Goal: Task Accomplishment & Management: Manage account settings

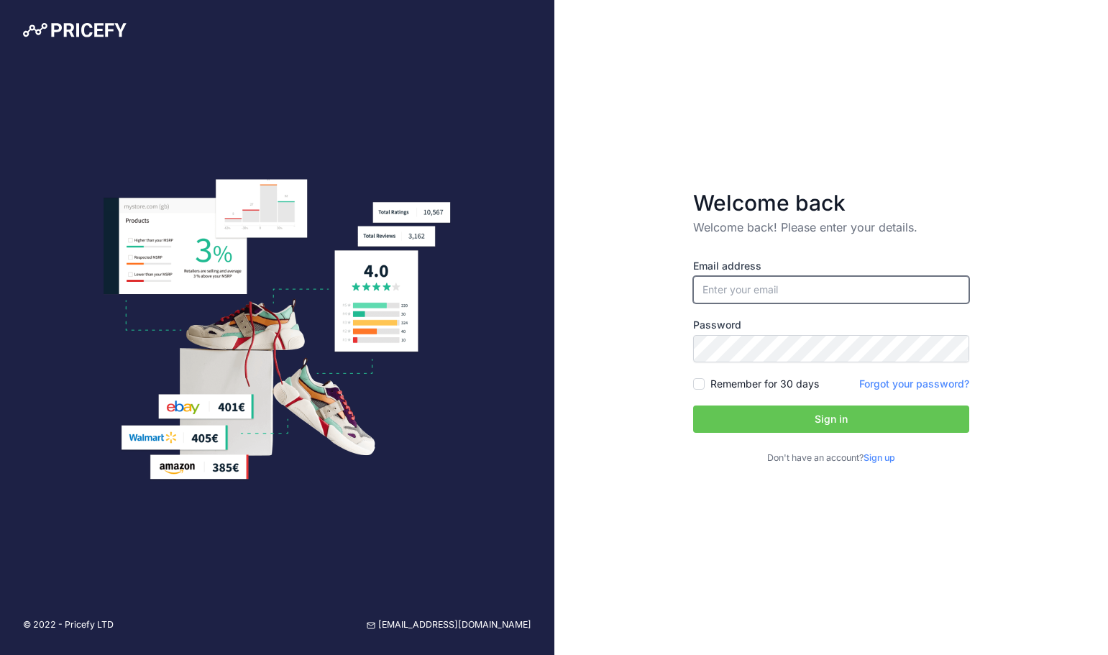
type input "[PERSON_NAME][EMAIL_ADDRESS][DOMAIN_NAME]"
click at [842, 414] on button "Sign in" at bounding box center [831, 418] width 276 height 27
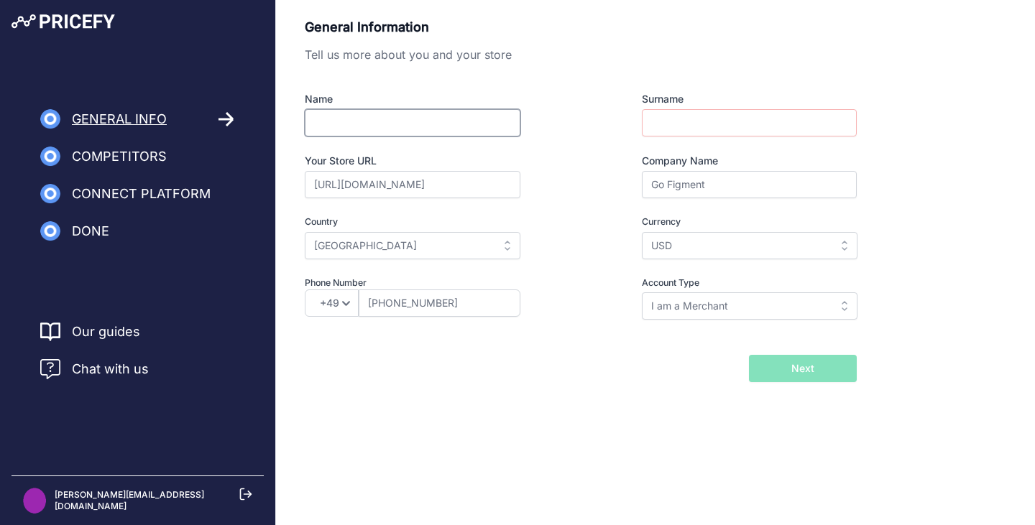
click at [357, 121] on input "Name" at bounding box center [413, 122] width 216 height 27
type input "Jon"
type input "Stawowy"
select select "1"
click at [814, 369] on button "Next" at bounding box center [803, 368] width 108 height 27
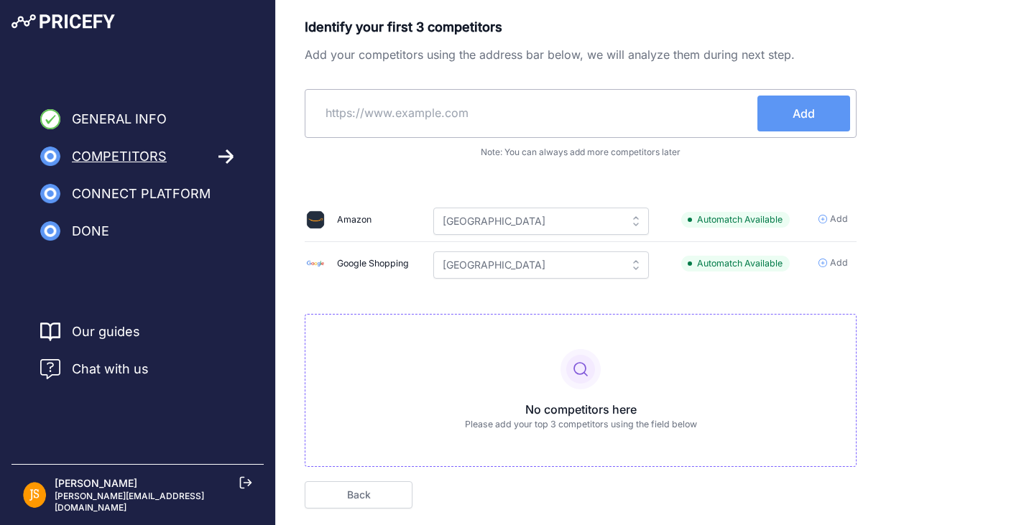
click at [431, 121] on input "text" at bounding box center [534, 113] width 446 height 35
paste input "https://www.entertainmentearth.com/"
type input "https://www.entertainmentearth.com/"
click at [799, 114] on span "Add" at bounding box center [804, 113] width 22 height 17
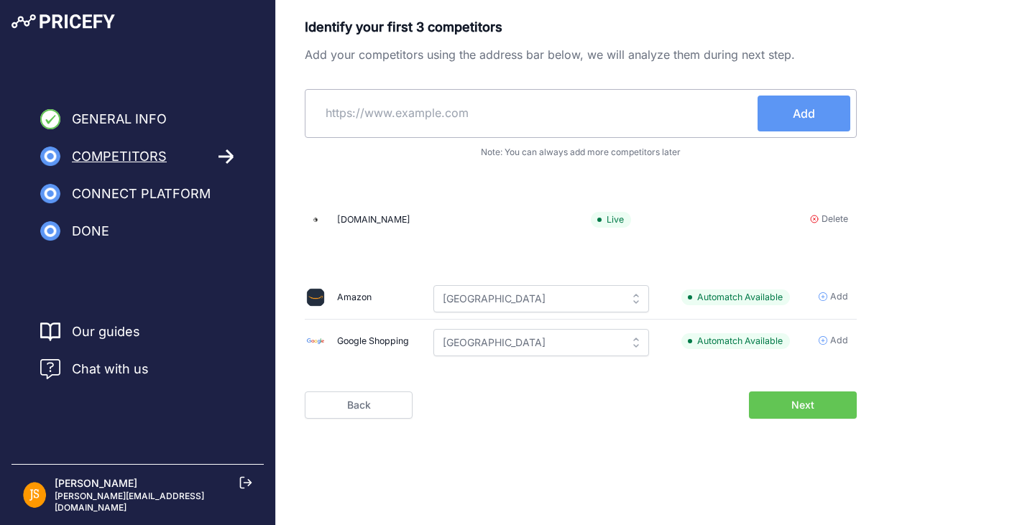
click at [566, 116] on input "text" at bounding box center [534, 113] width 446 height 35
paste input "https://www.bigbadtoystore.com/"
type input "https://www.bigbadtoystore.com/"
click at [795, 122] on button "Add" at bounding box center [804, 114] width 93 height 36
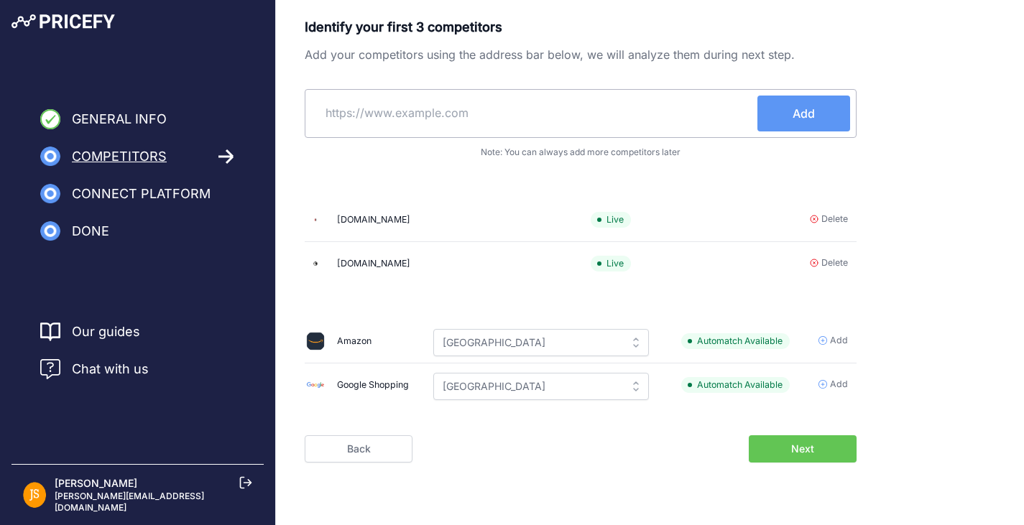
scroll to position [1, 0]
click at [105, 116] on span "General Info" at bounding box center [119, 119] width 95 height 20
click at [49, 119] on icon at bounding box center [50, 119] width 20 height 20
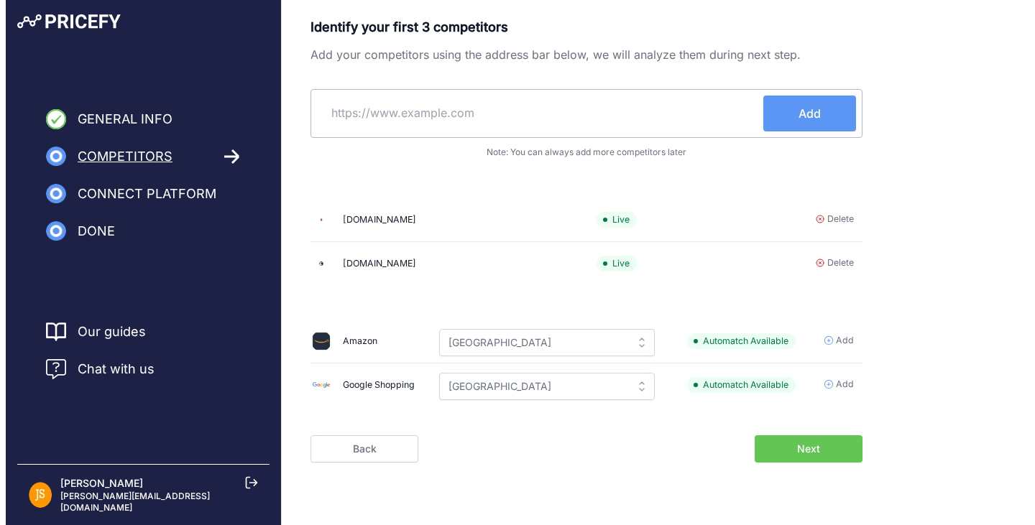
scroll to position [0, 0]
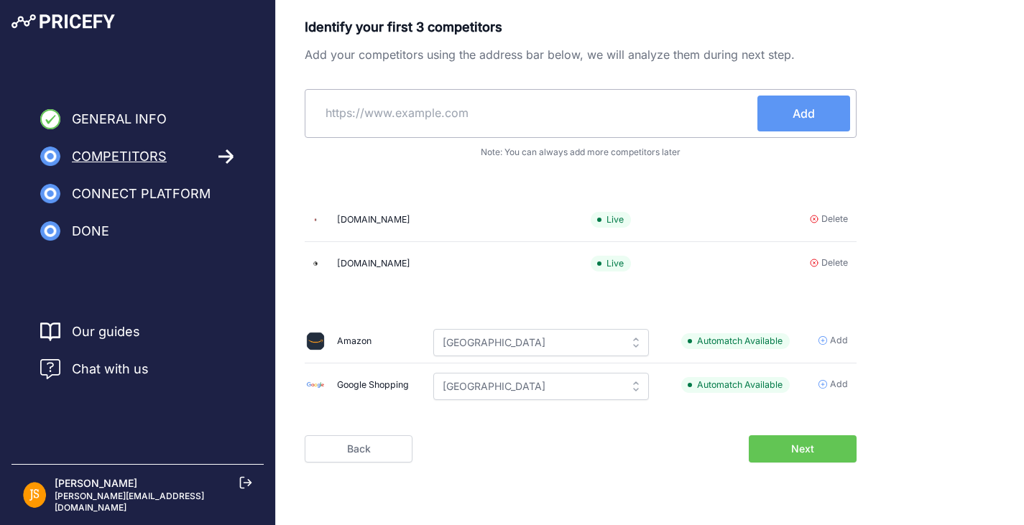
click at [584, 127] on input "text" at bounding box center [534, 113] width 446 height 35
paste input "https://sifitoys.com/"
type input "https://sifitoys.com/"
click at [795, 116] on span "Add" at bounding box center [804, 113] width 22 height 17
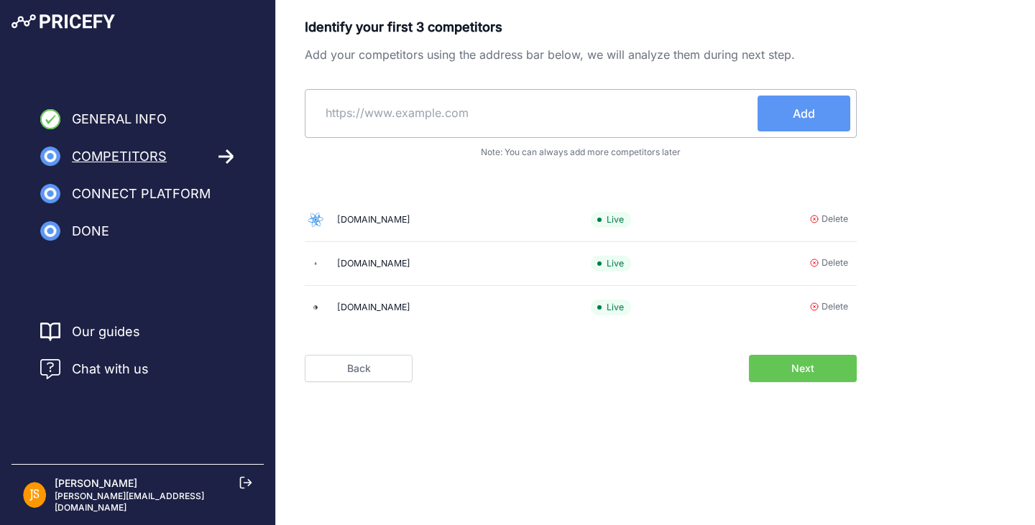
paste input "https://cmdstore.com/"
type input "https://cmdstore.com/"
click at [819, 111] on button "Add" at bounding box center [804, 114] width 93 height 36
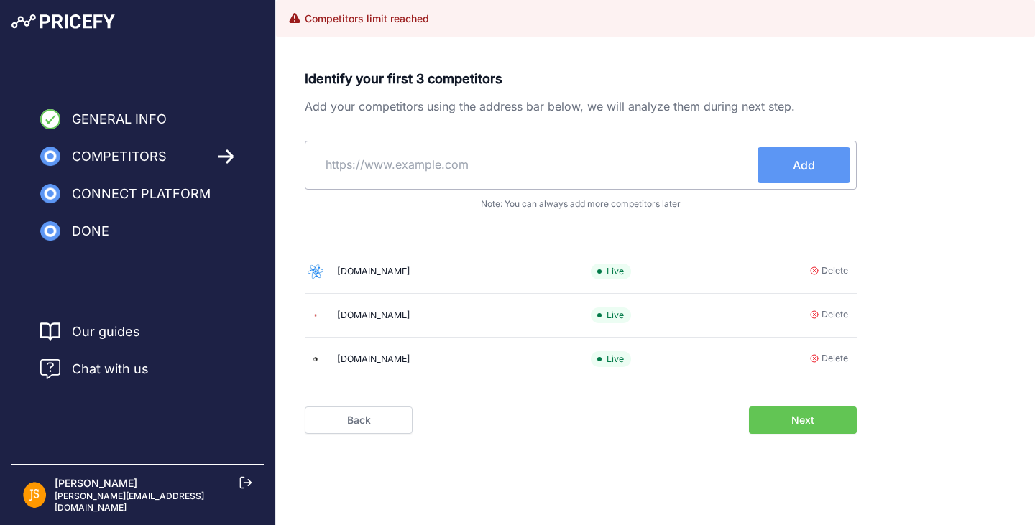
click at [790, 419] on button "Next" at bounding box center [803, 420] width 108 height 27
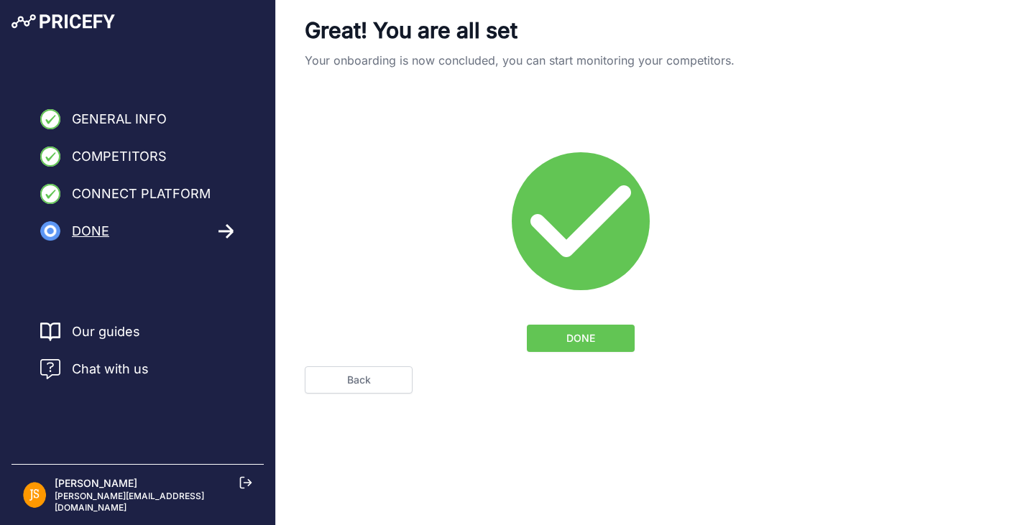
click at [577, 334] on span "DONE" at bounding box center [580, 338] width 29 height 14
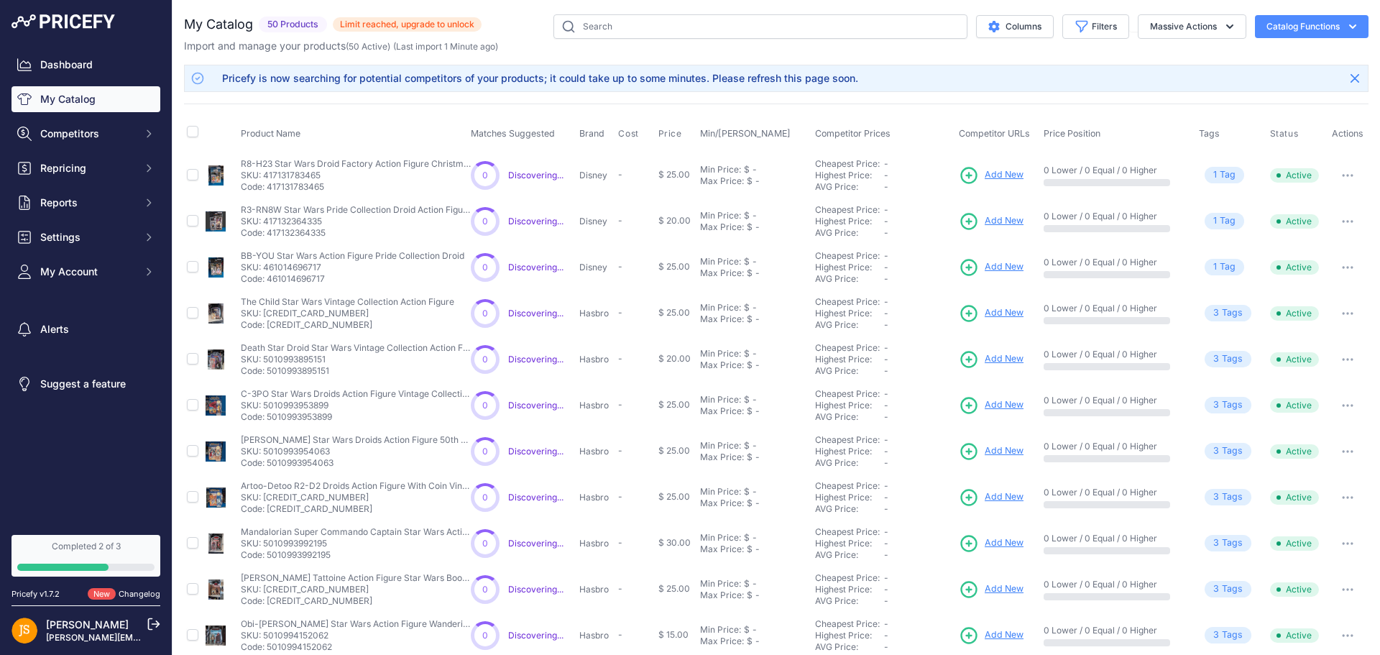
click at [1346, 29] on icon "button" at bounding box center [1353, 26] width 14 height 14
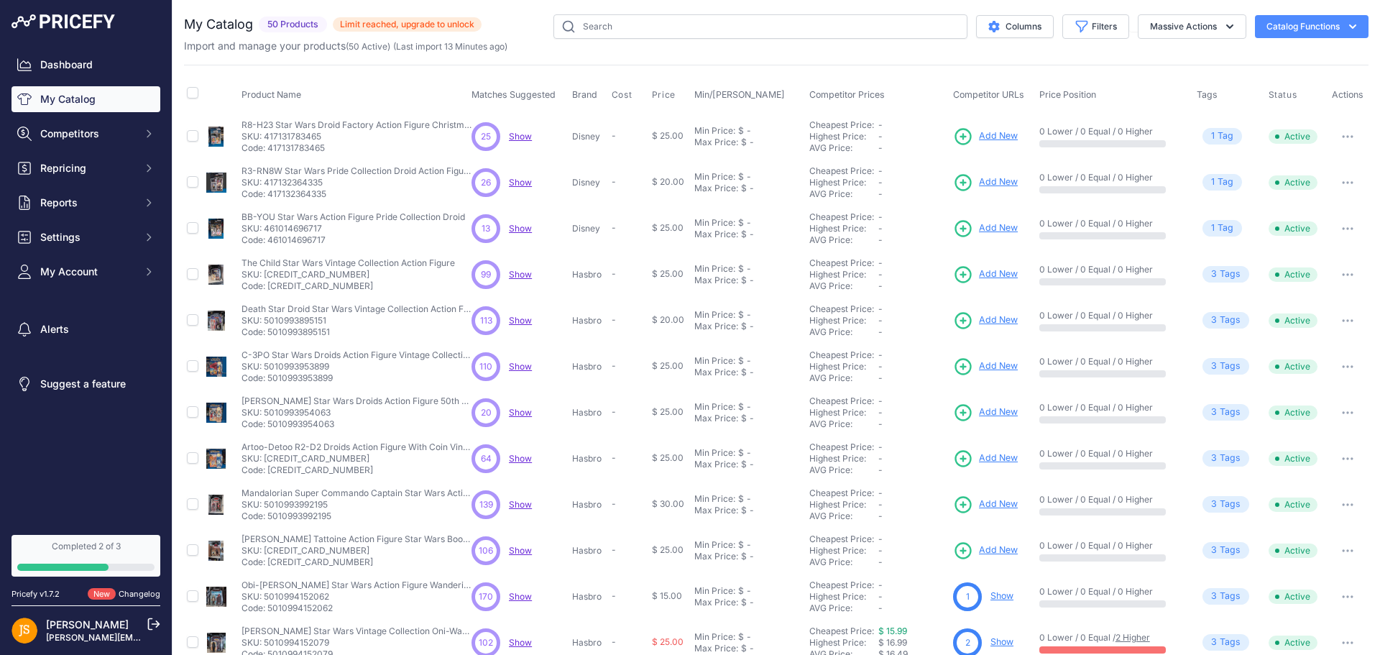
click at [524, 138] on span "Show" at bounding box center [520, 136] width 23 height 11
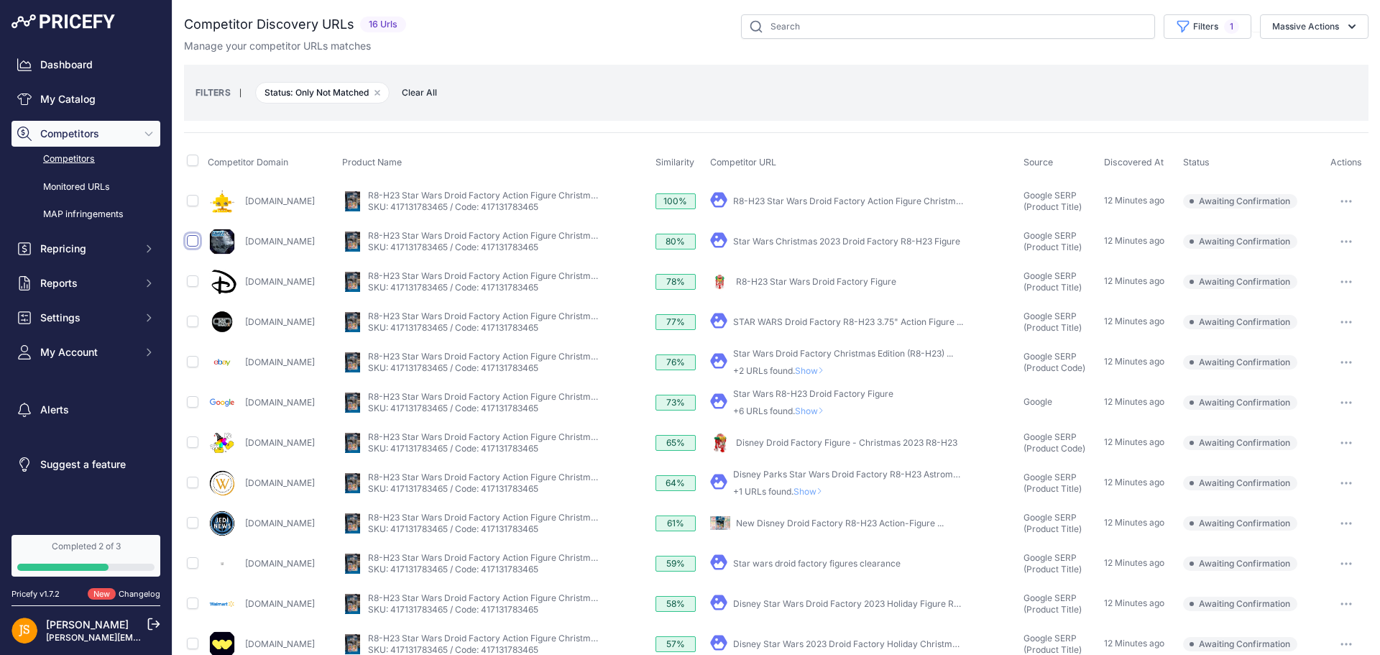
click at [190, 242] on input "checkbox" at bounding box center [193, 241] width 12 height 12
checkbox input "true"
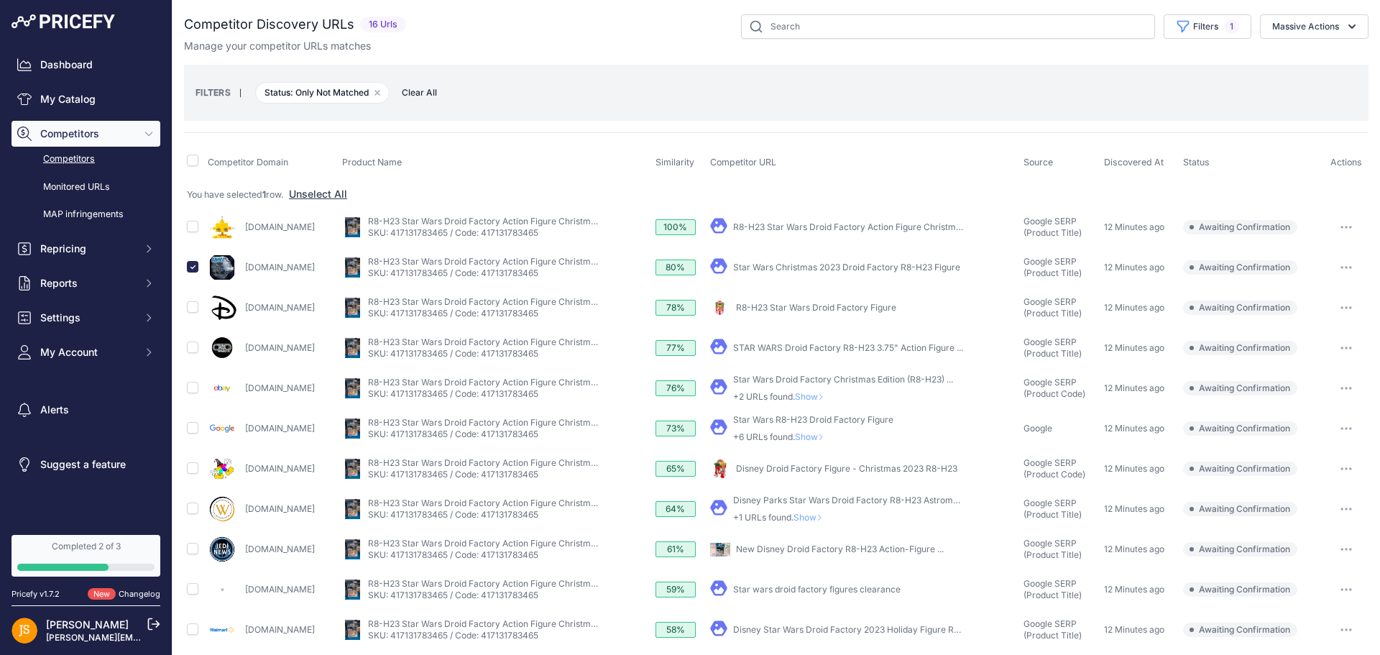
click at [1341, 266] on icon "button" at bounding box center [1347, 267] width 12 height 3
click at [1333, 25] on button "Massive Actions" at bounding box center [1314, 26] width 109 height 24
click at [189, 348] on input "checkbox" at bounding box center [193, 347] width 12 height 12
checkbox input "true"
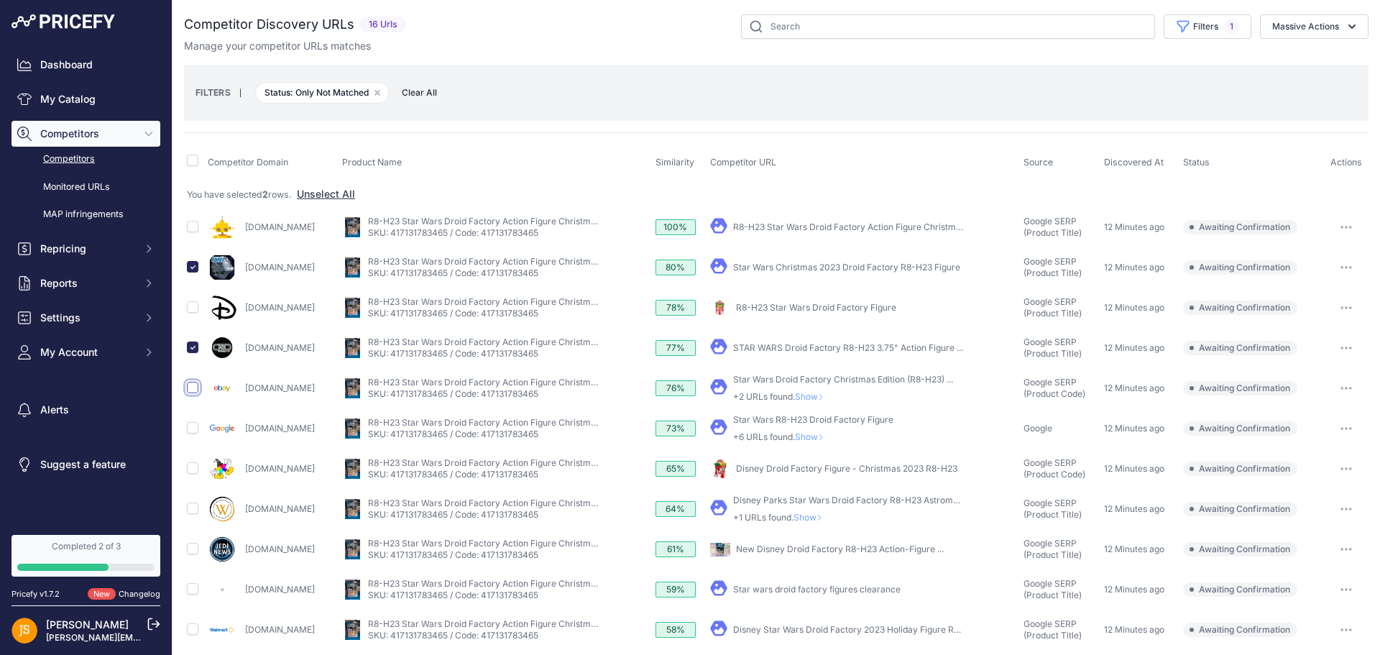
click at [192, 391] on input "checkbox" at bounding box center [193, 388] width 12 height 12
checkbox input "true"
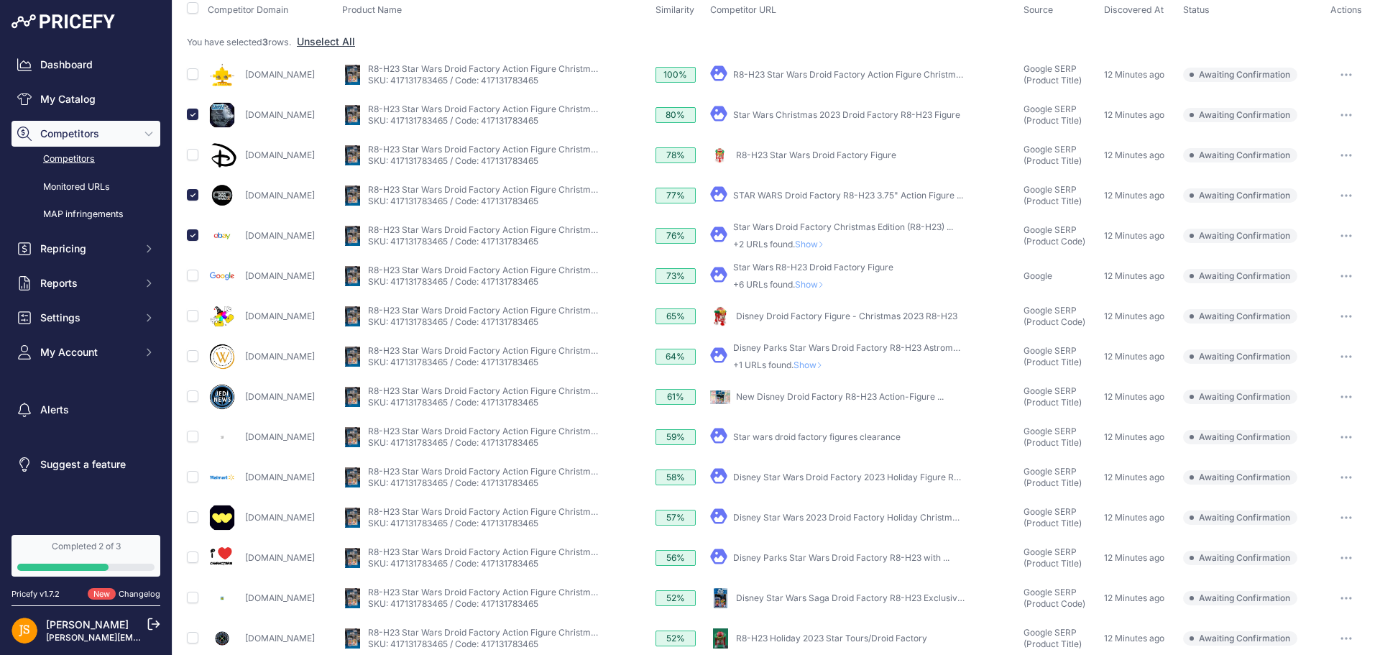
scroll to position [192, 0]
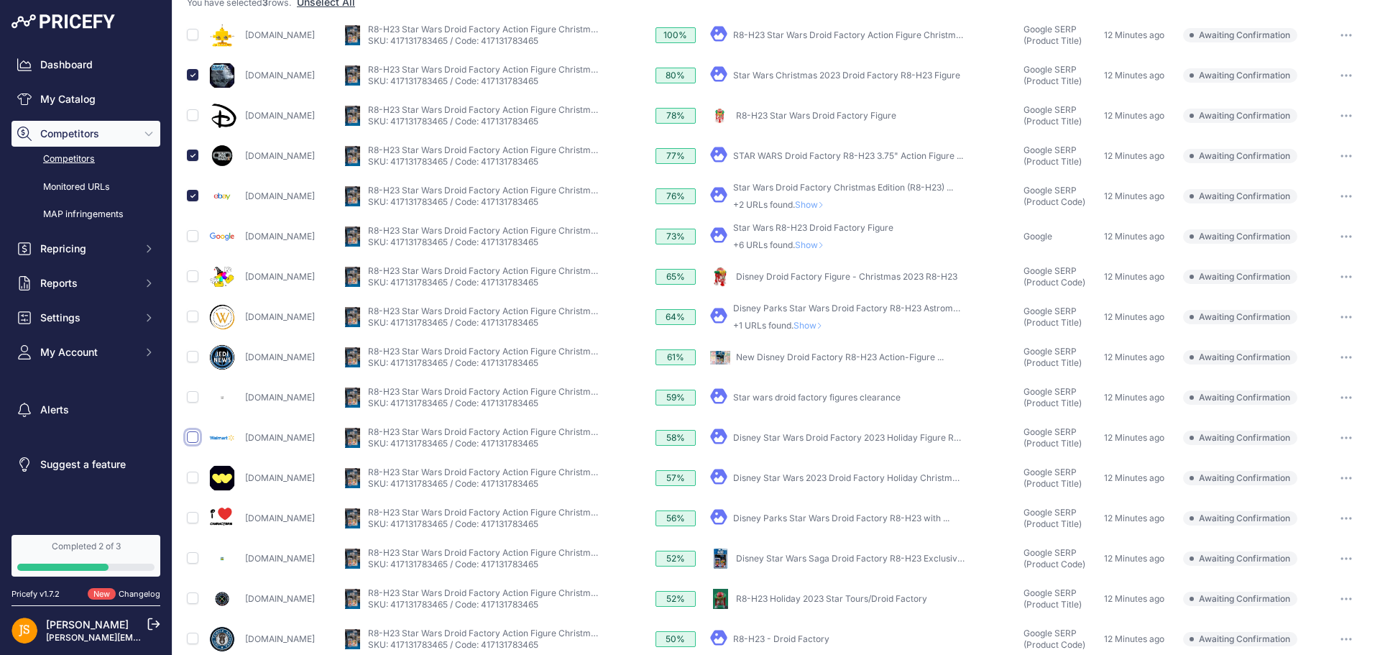
click at [197, 433] on input "checkbox" at bounding box center [193, 437] width 12 height 12
checkbox input "true"
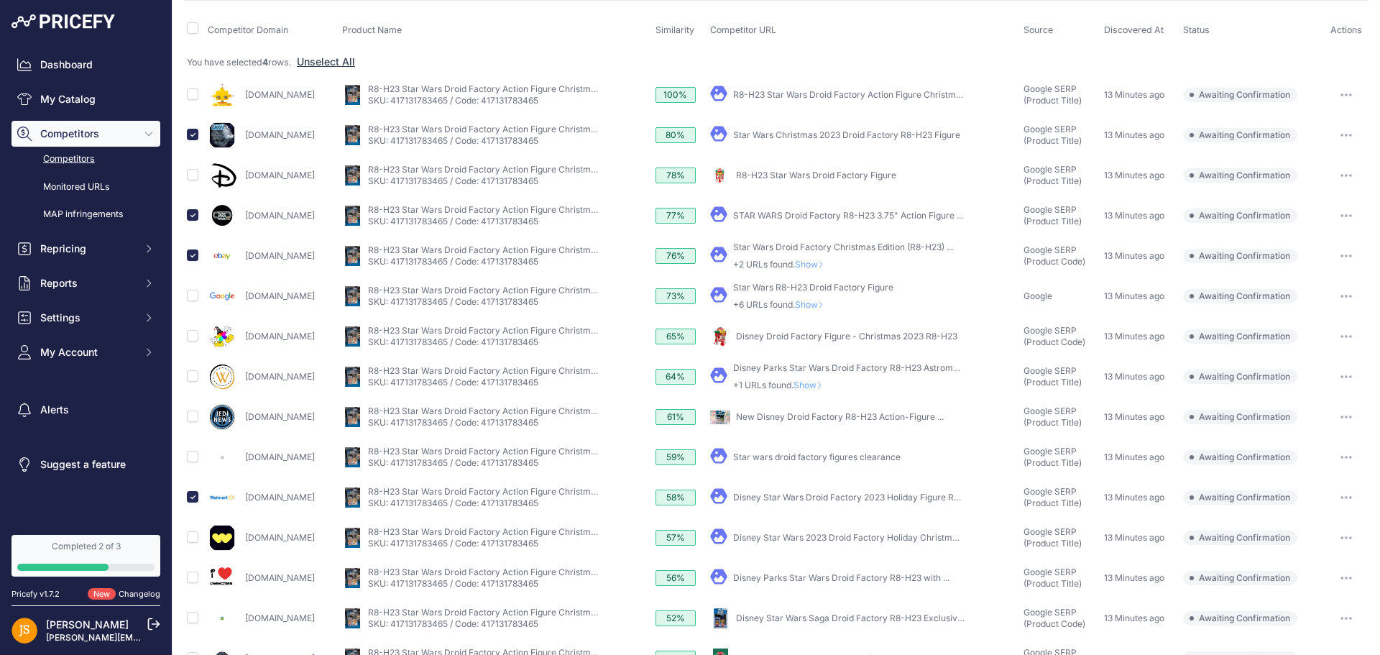
scroll to position [0, 0]
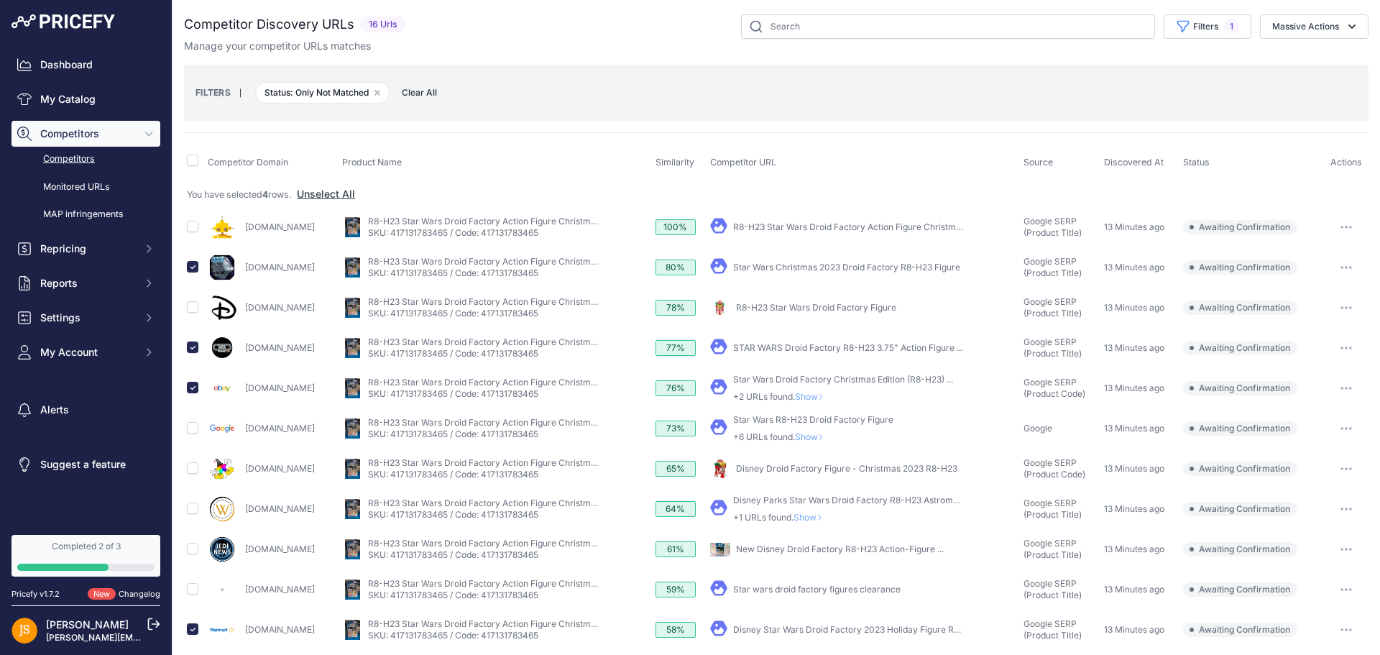
click at [1290, 32] on button "Massive Actions" at bounding box center [1314, 26] width 109 height 24
click at [1265, 59] on span "Confirm Match" at bounding box center [1300, 60] width 70 height 12
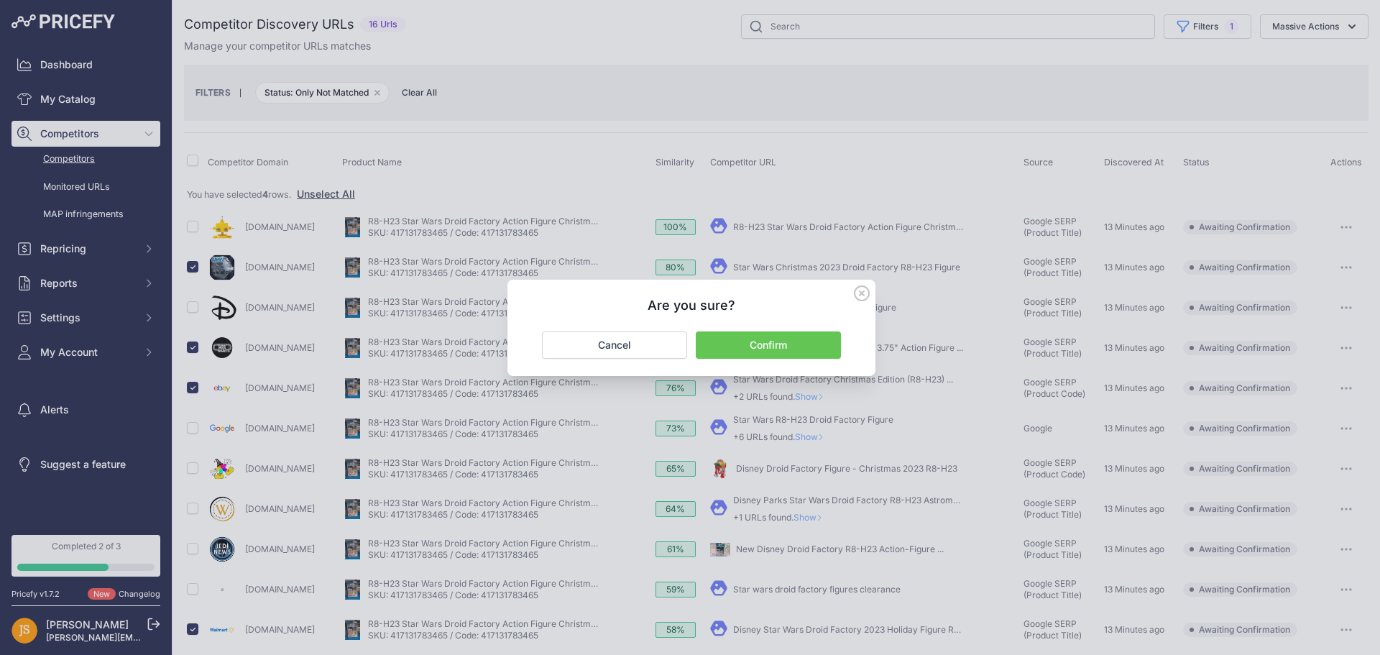
click at [761, 340] on button "Confirm" at bounding box center [768, 344] width 145 height 27
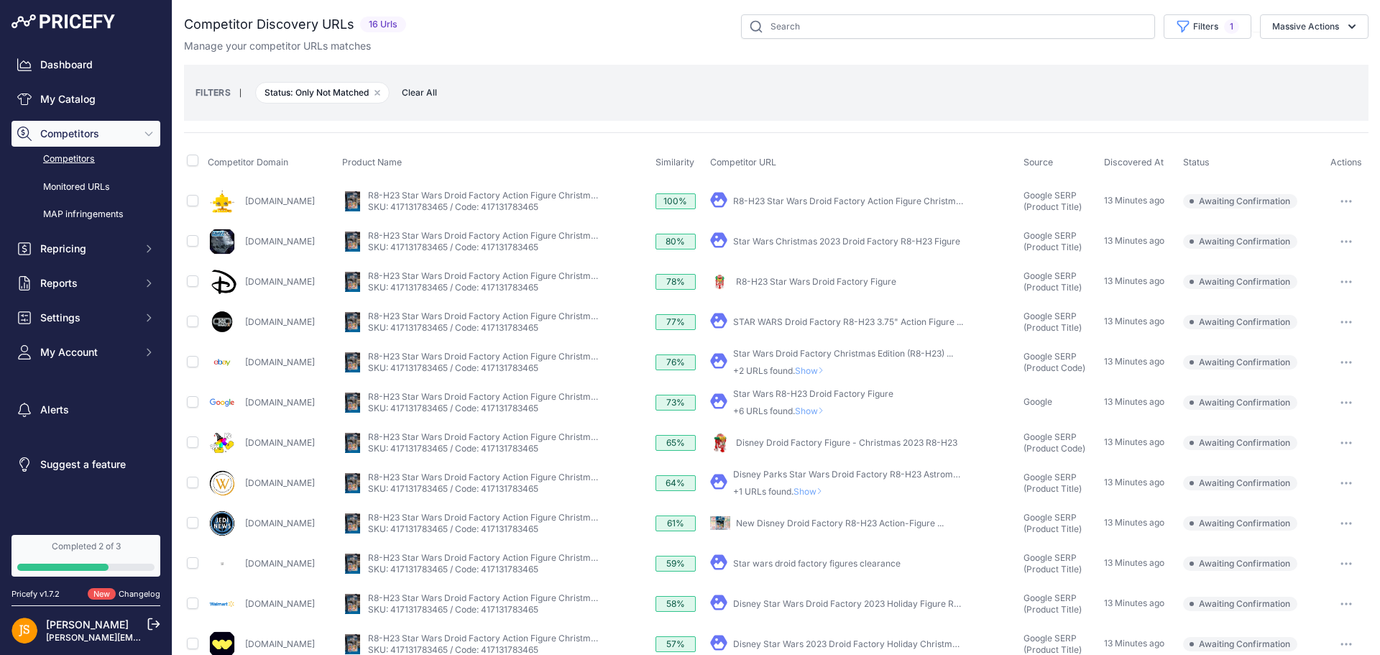
click at [63, 104] on link "My Catalog" at bounding box center [86, 99] width 149 height 26
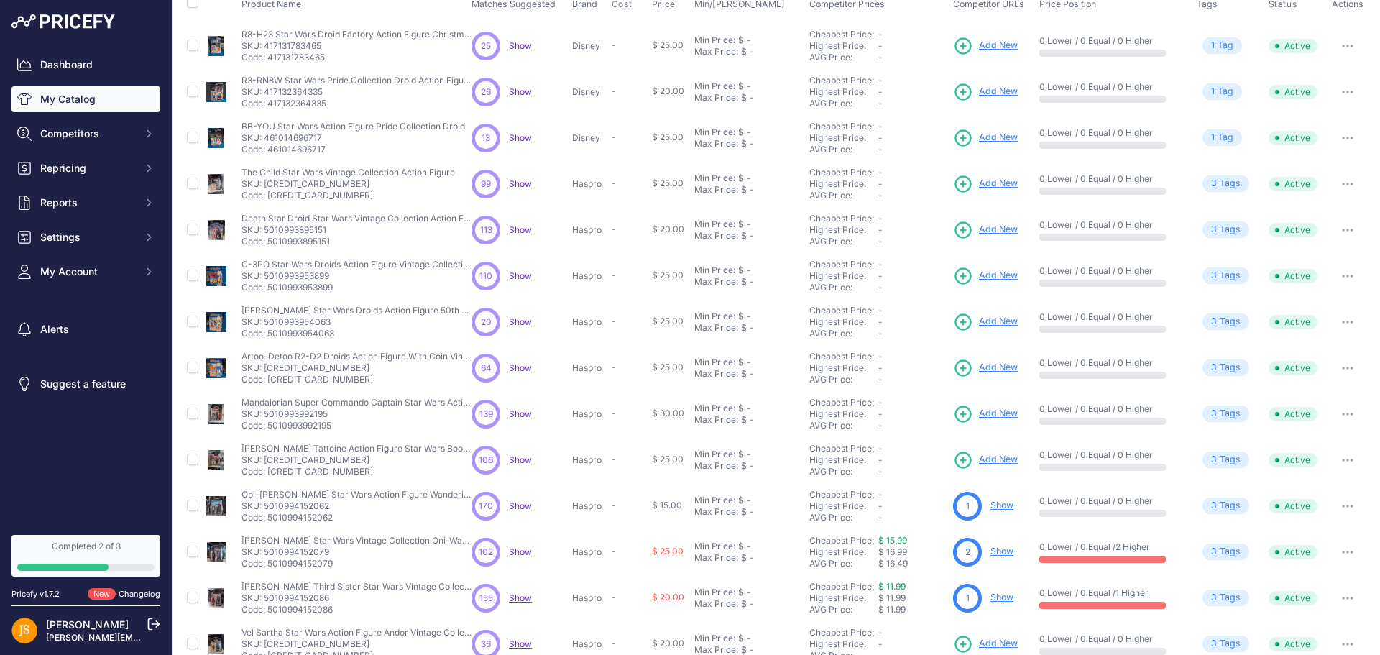
scroll to position [208, 0]
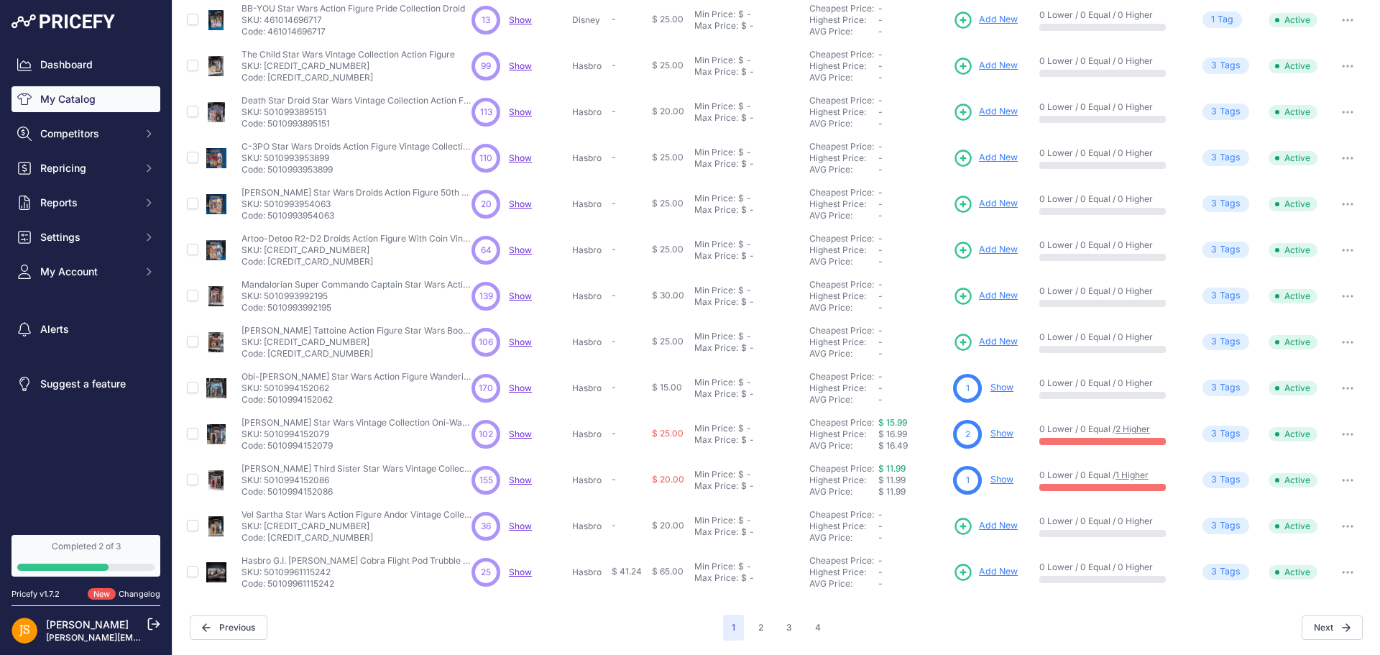
click at [487, 436] on span "102" at bounding box center [486, 434] width 14 height 13
click at [522, 432] on span "Show" at bounding box center [520, 433] width 23 height 11
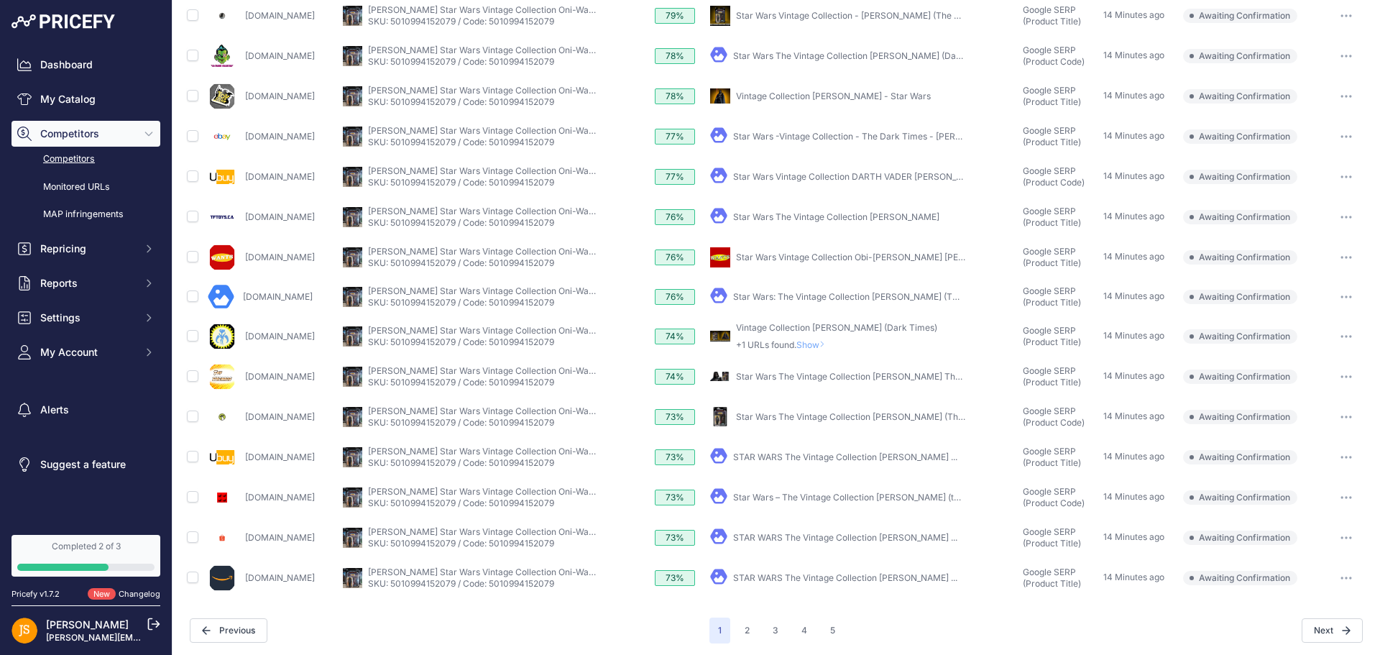
scroll to position [390, 0]
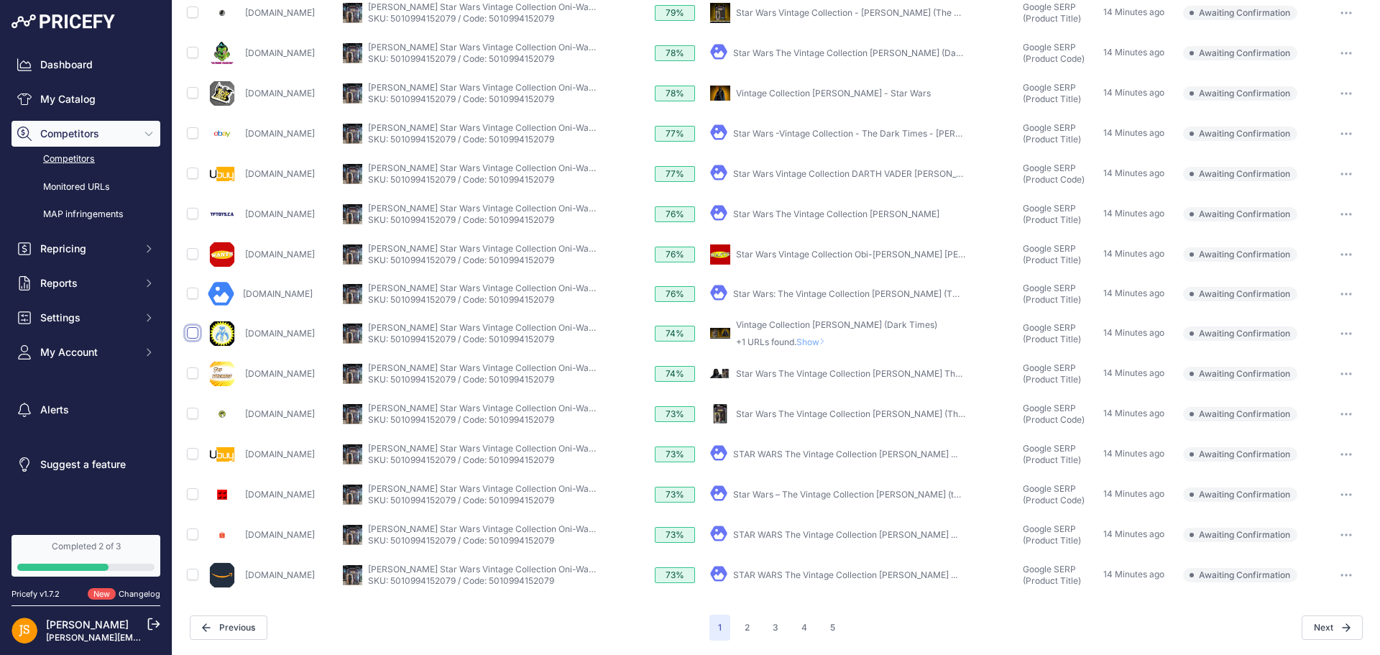
click at [188, 335] on input "checkbox" at bounding box center [193, 333] width 12 height 12
checkbox input "true"
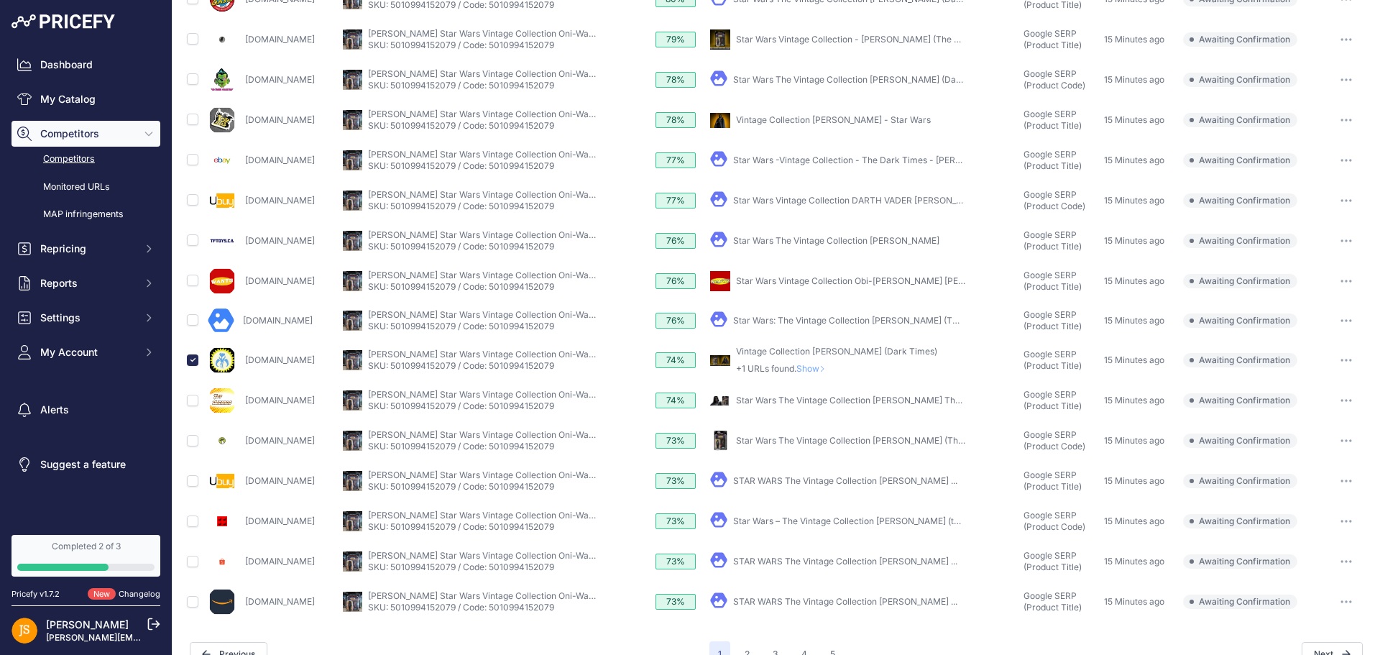
click at [1341, 361] on icon "button" at bounding box center [1347, 360] width 12 height 3
click at [0, 0] on button "Confirm match" at bounding box center [0, 0] width 0 height 0
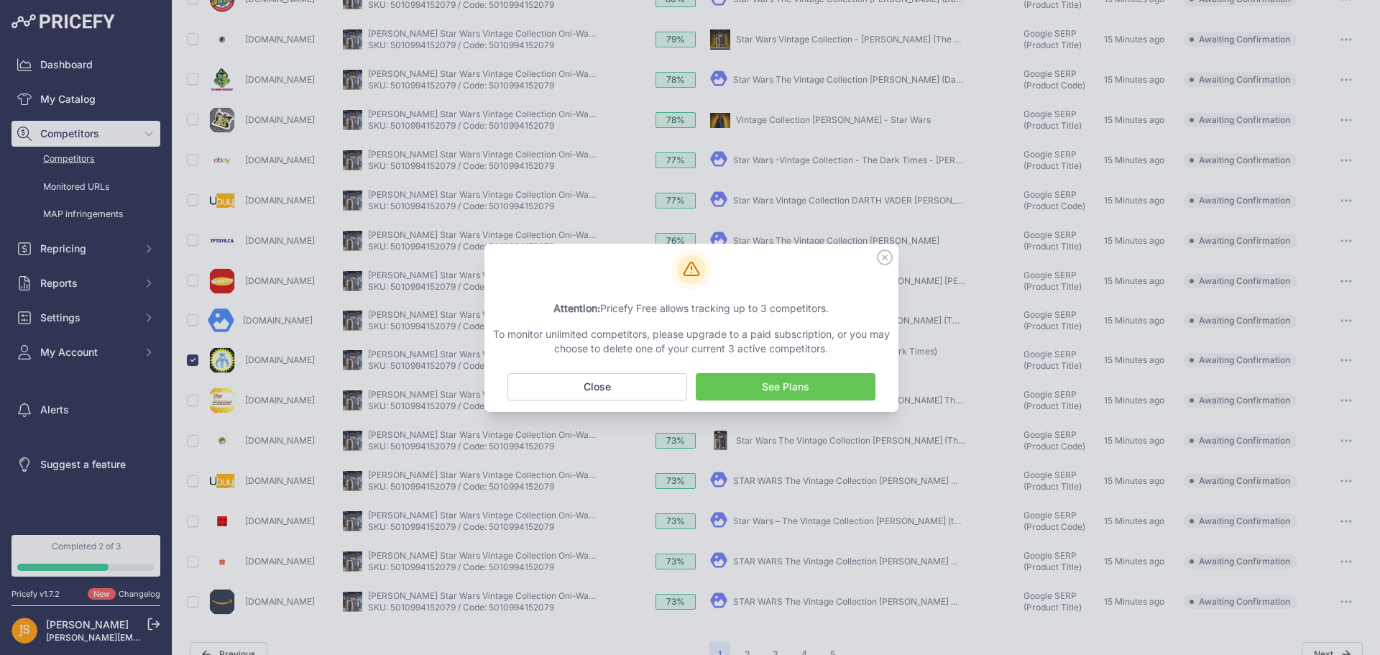
click at [879, 265] on div at bounding box center [691, 269] width 403 height 40
click at [888, 255] on icon at bounding box center [885, 257] width 16 height 16
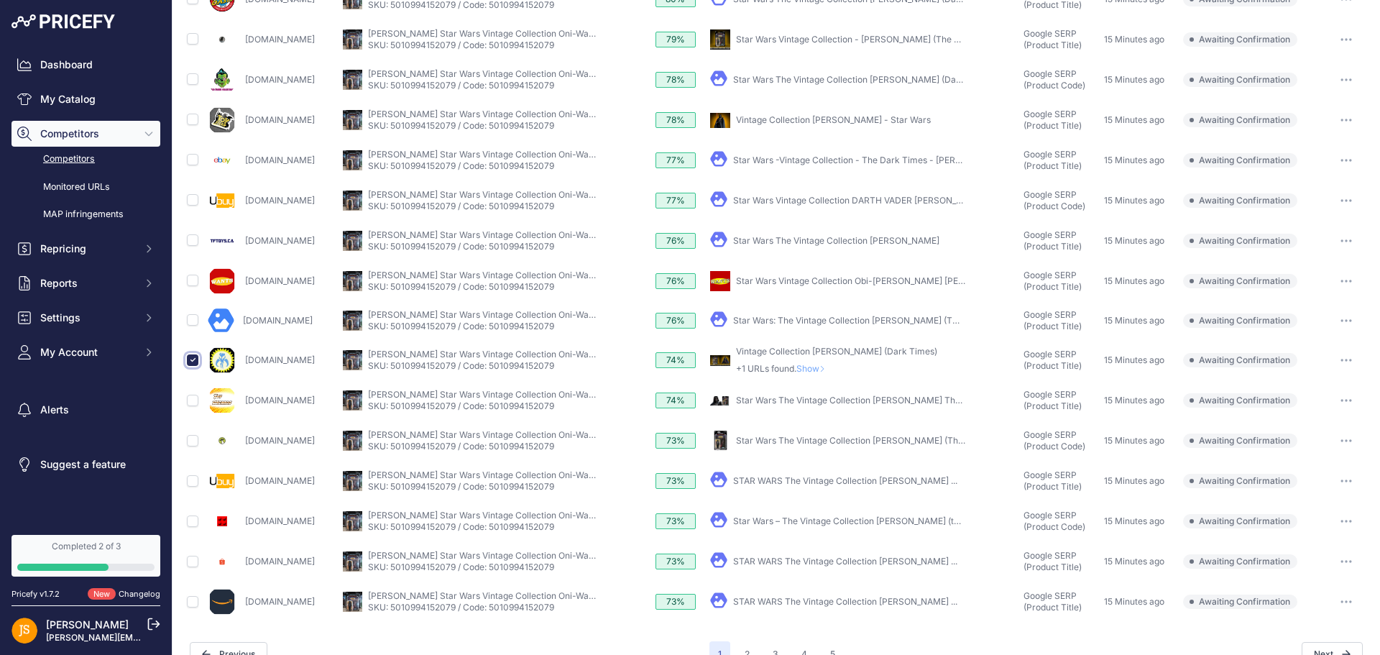
click at [188, 362] on input "checkbox" at bounding box center [193, 360] width 12 height 12
checkbox input "false"
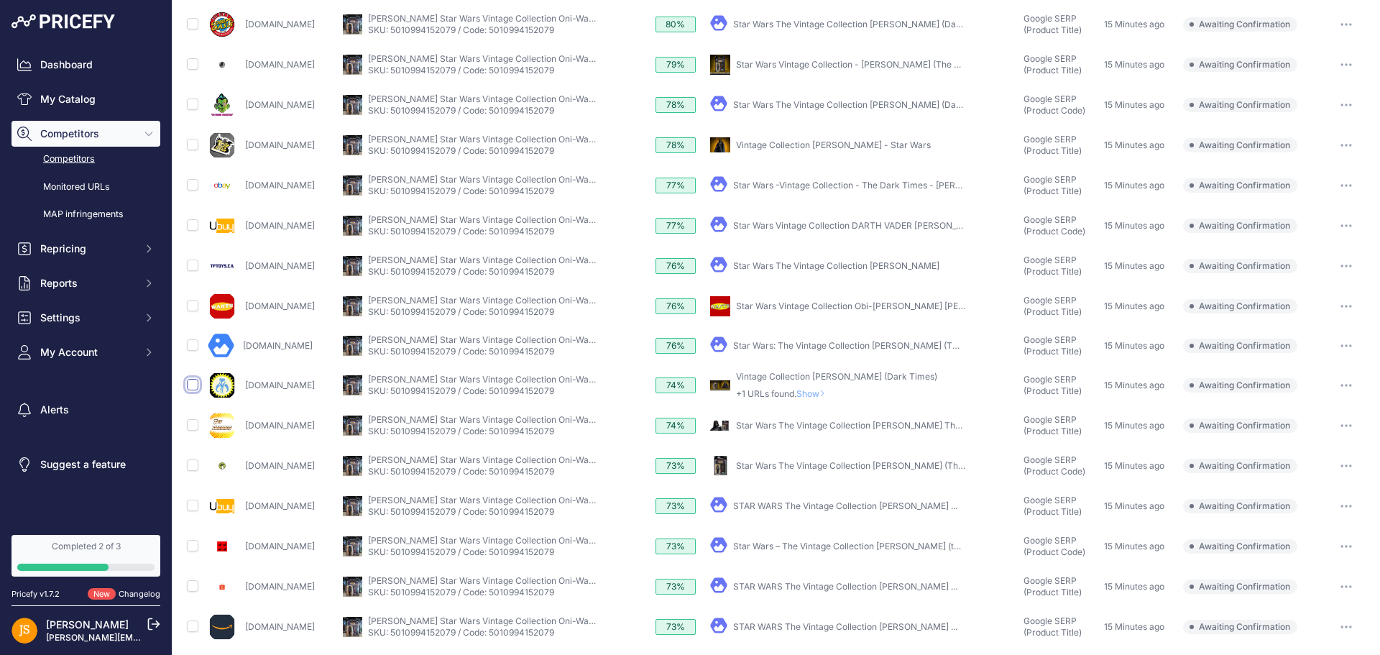
scroll to position [414, 0]
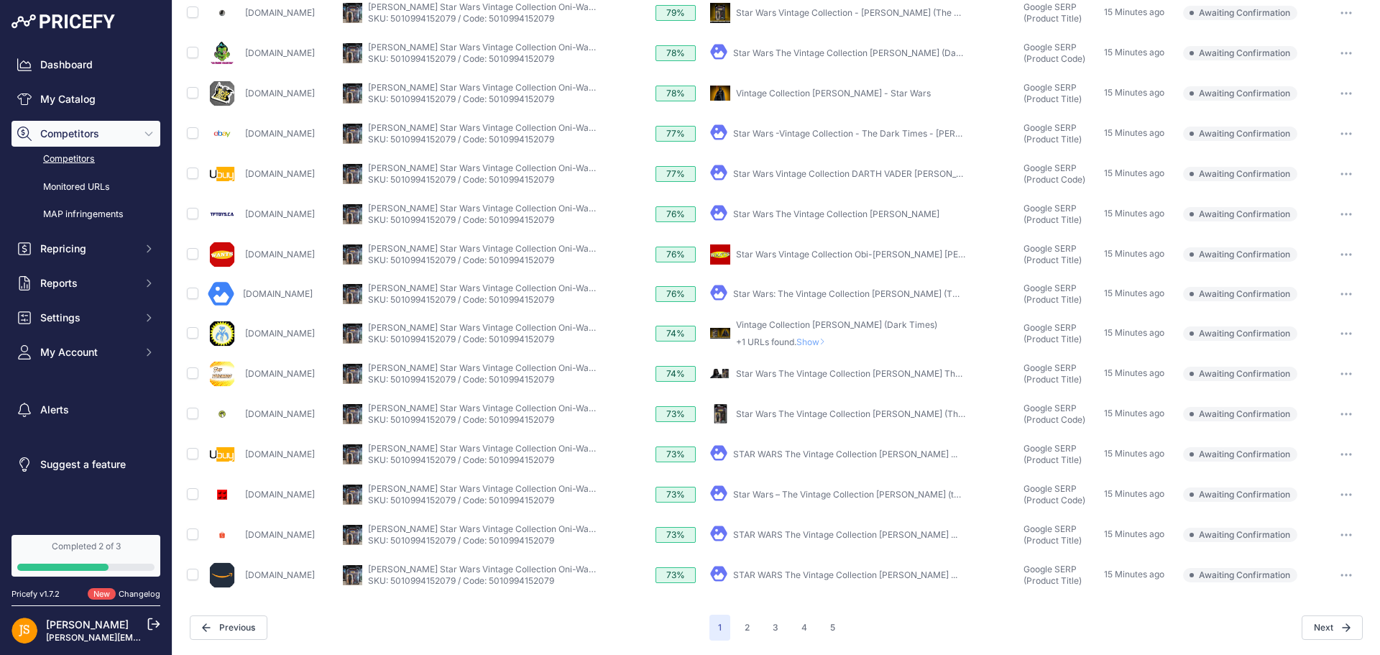
click at [68, 91] on link "My Catalog" at bounding box center [86, 99] width 149 height 26
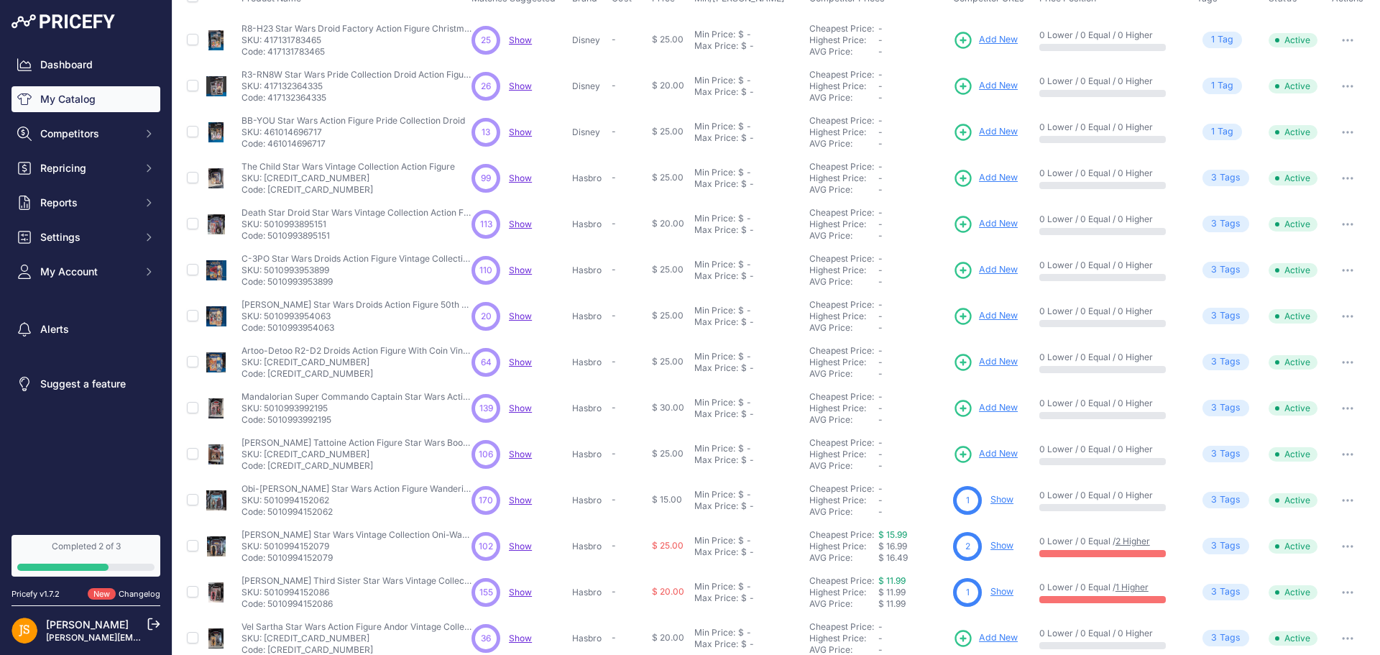
scroll to position [208, 0]
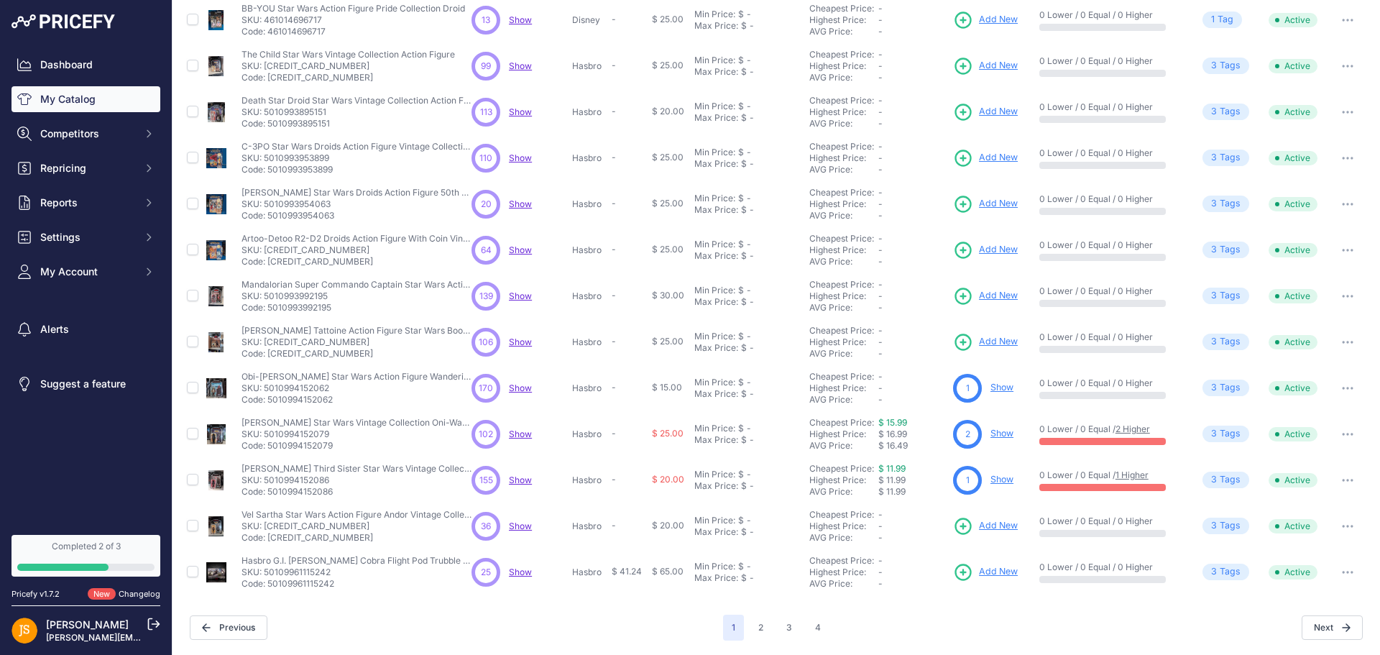
click at [885, 467] on link "$ 11.99" at bounding box center [891, 468] width 27 height 11
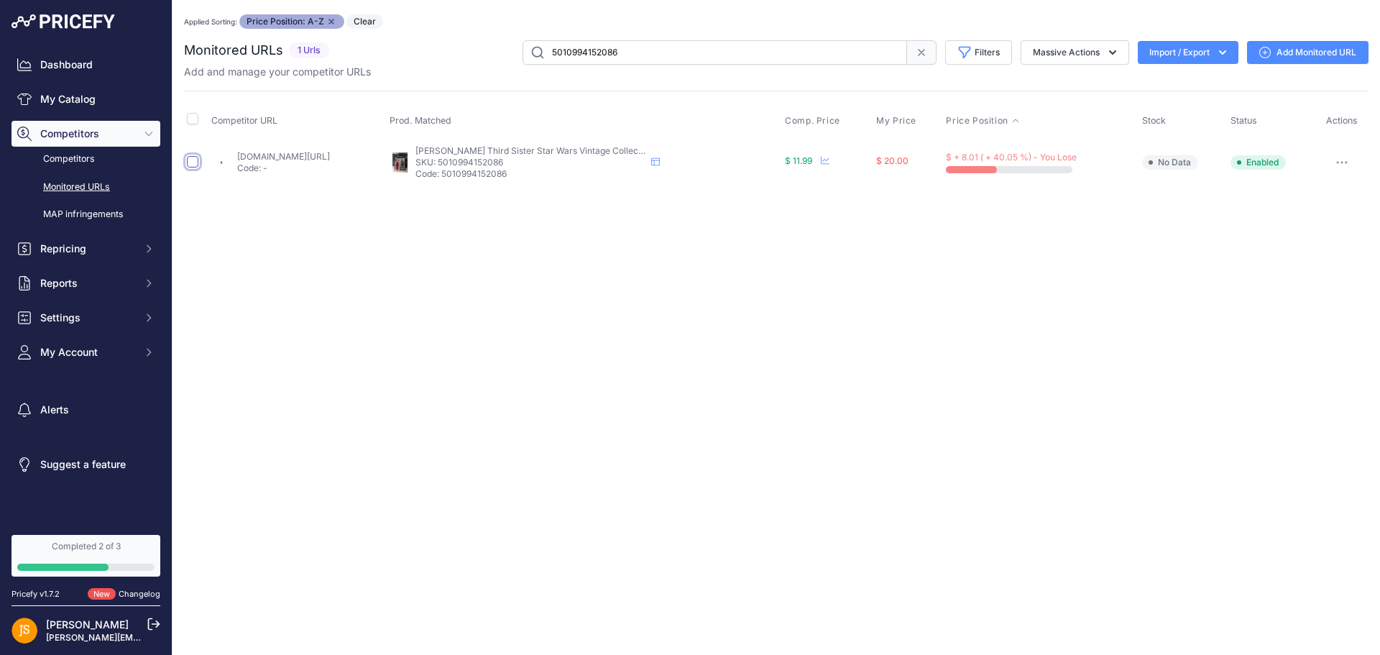
click at [188, 164] on input "checkbox" at bounding box center [193, 162] width 12 height 12
checkbox input "true"
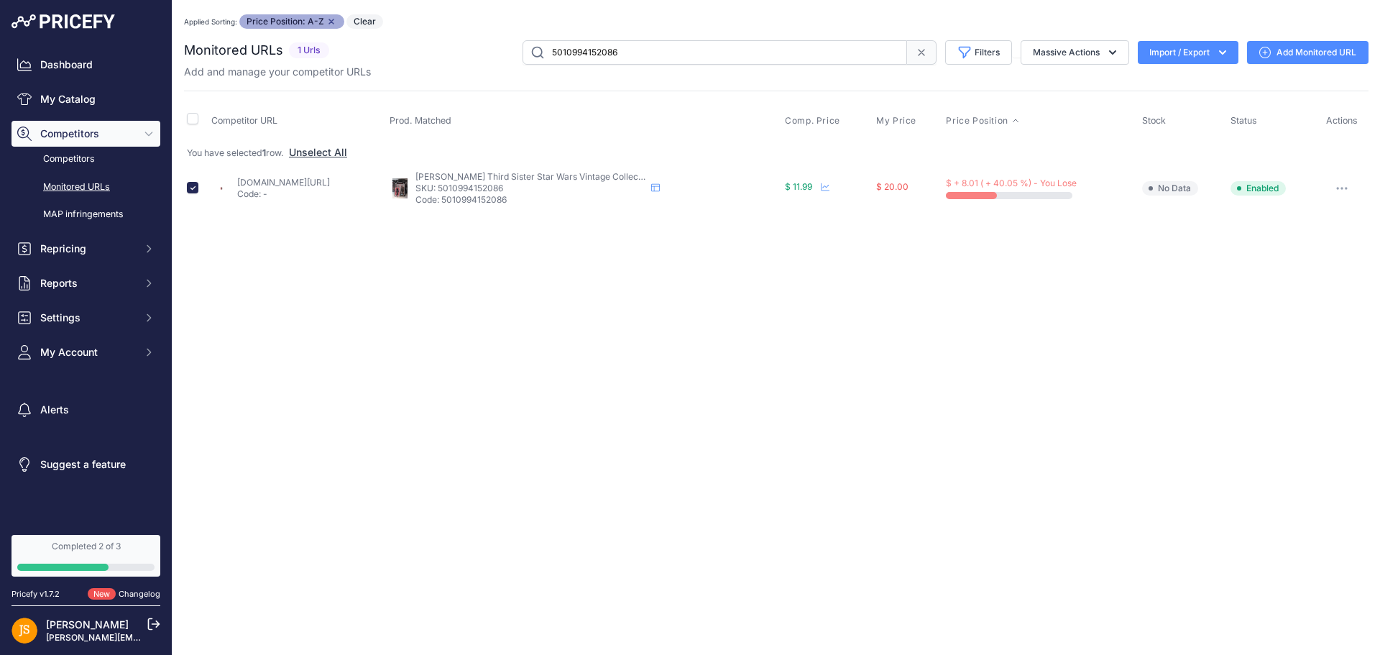
click at [1346, 195] on button "button" at bounding box center [1342, 188] width 29 height 20
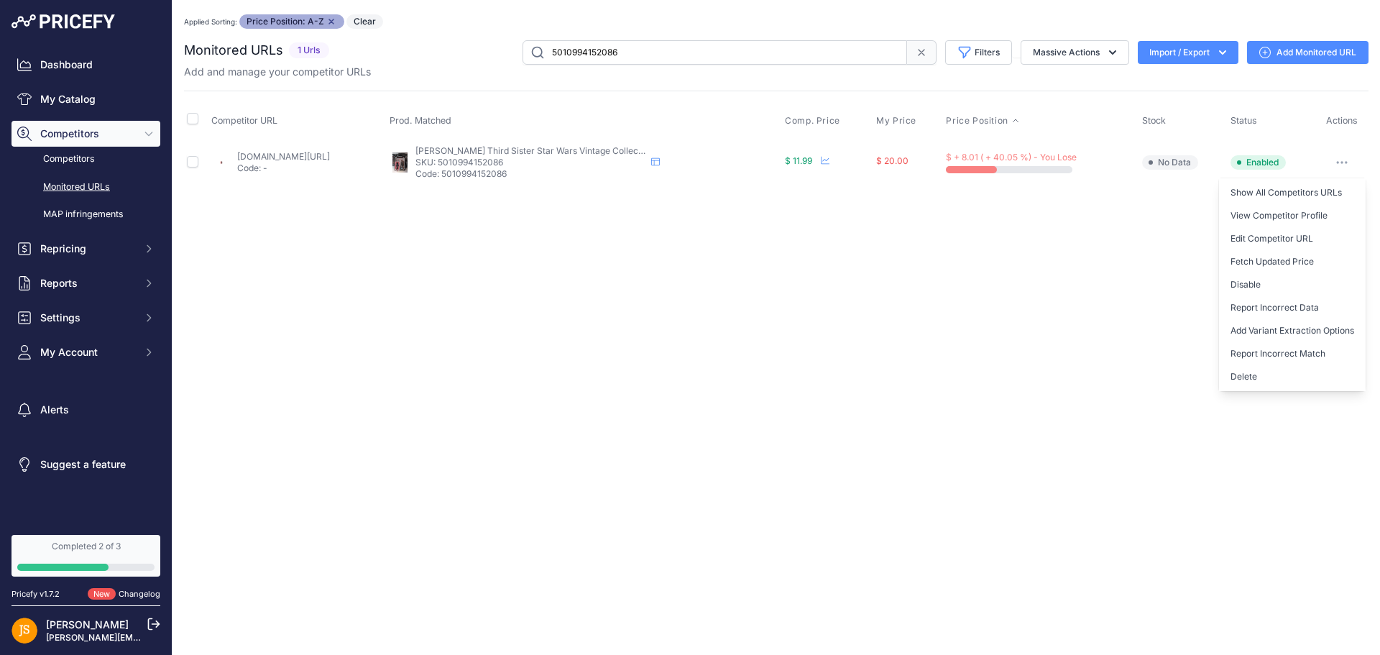
click at [1345, 164] on button "button" at bounding box center [1342, 162] width 29 height 20
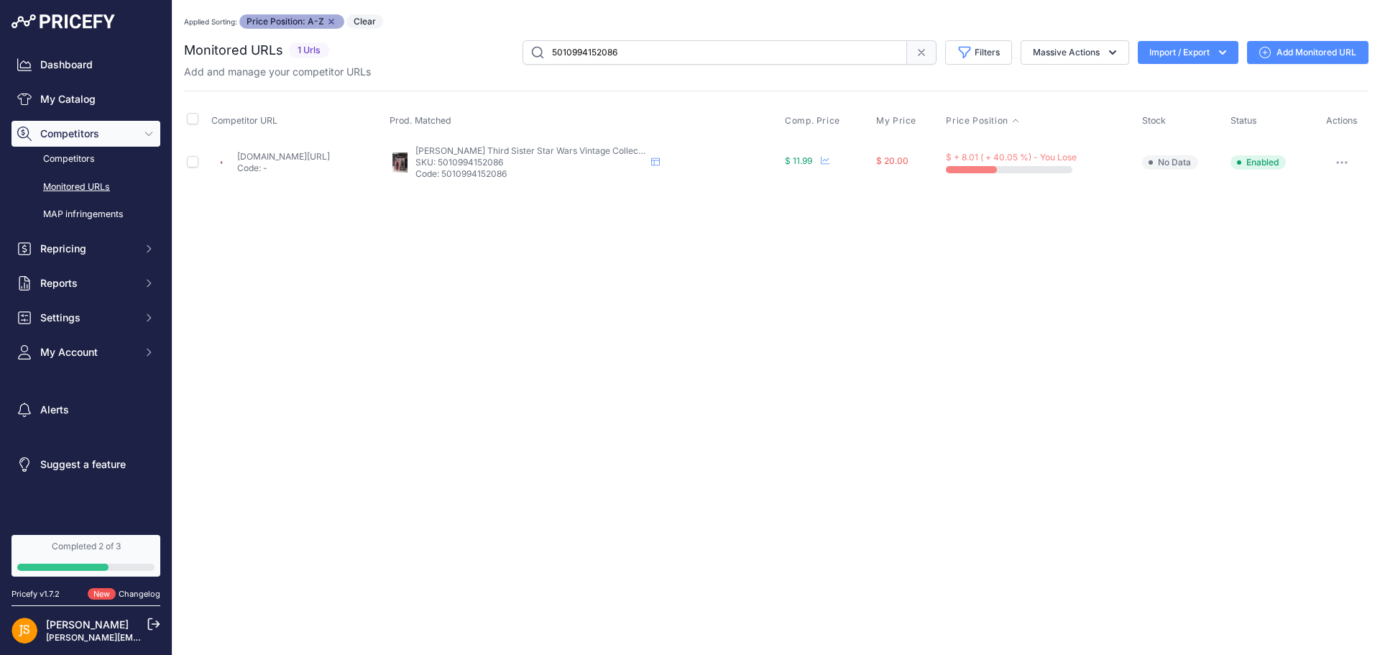
click at [1345, 164] on button "button" at bounding box center [1342, 162] width 29 height 20
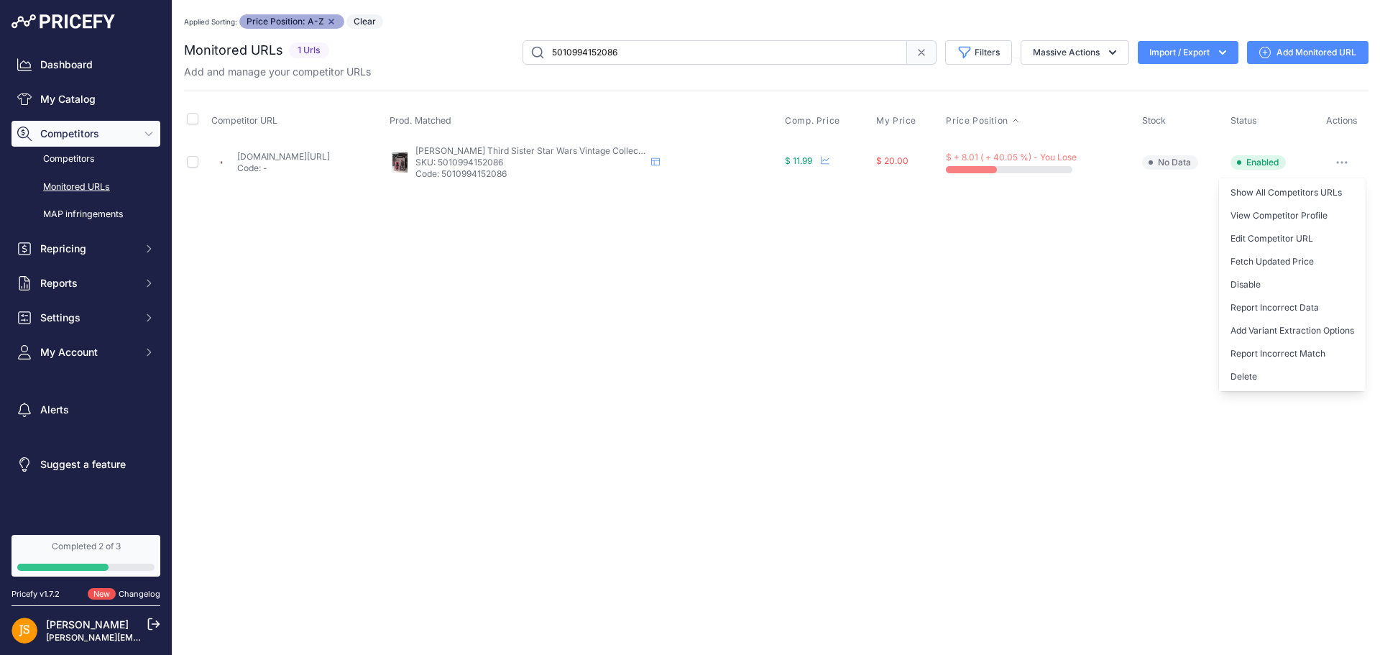
click at [62, 94] on link "My Catalog" at bounding box center [86, 99] width 149 height 26
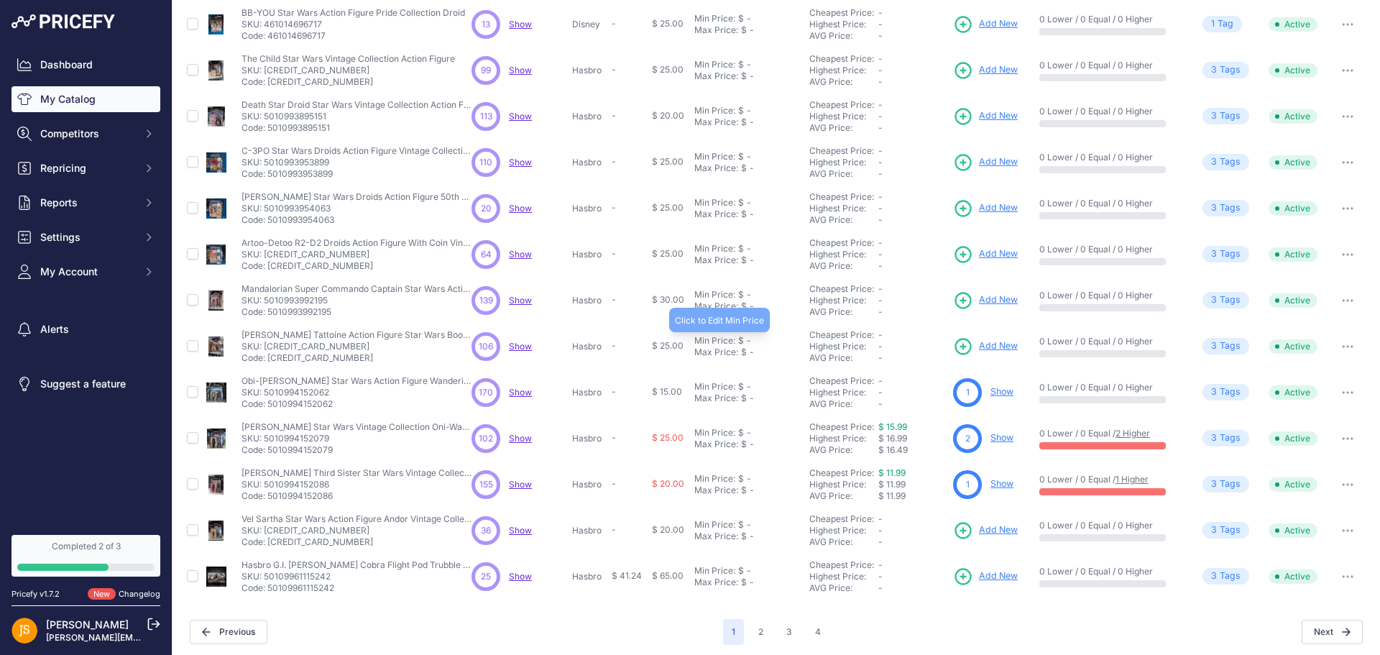
scroll to position [208, 0]
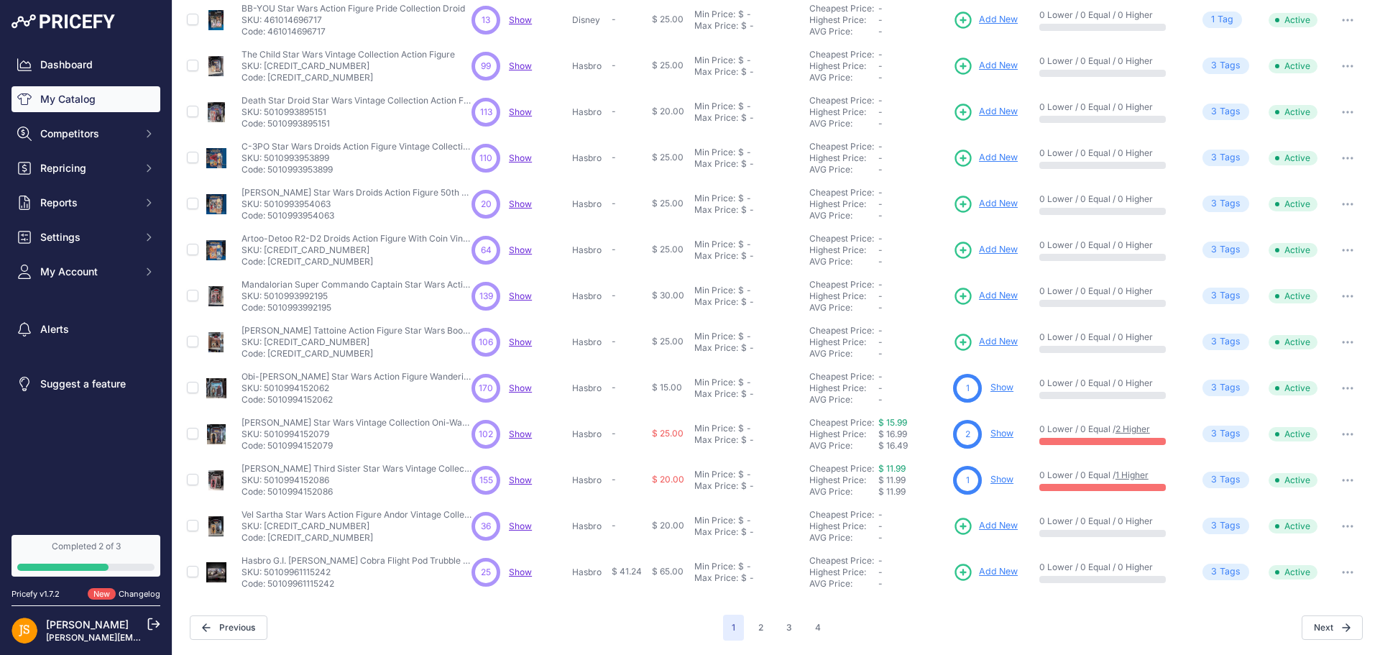
click at [1342, 433] on icon "button" at bounding box center [1348, 434] width 12 height 3
click at [186, 436] on td at bounding box center [193, 434] width 19 height 46
click at [191, 434] on input "checkbox" at bounding box center [193, 434] width 12 height 12
checkbox input "true"
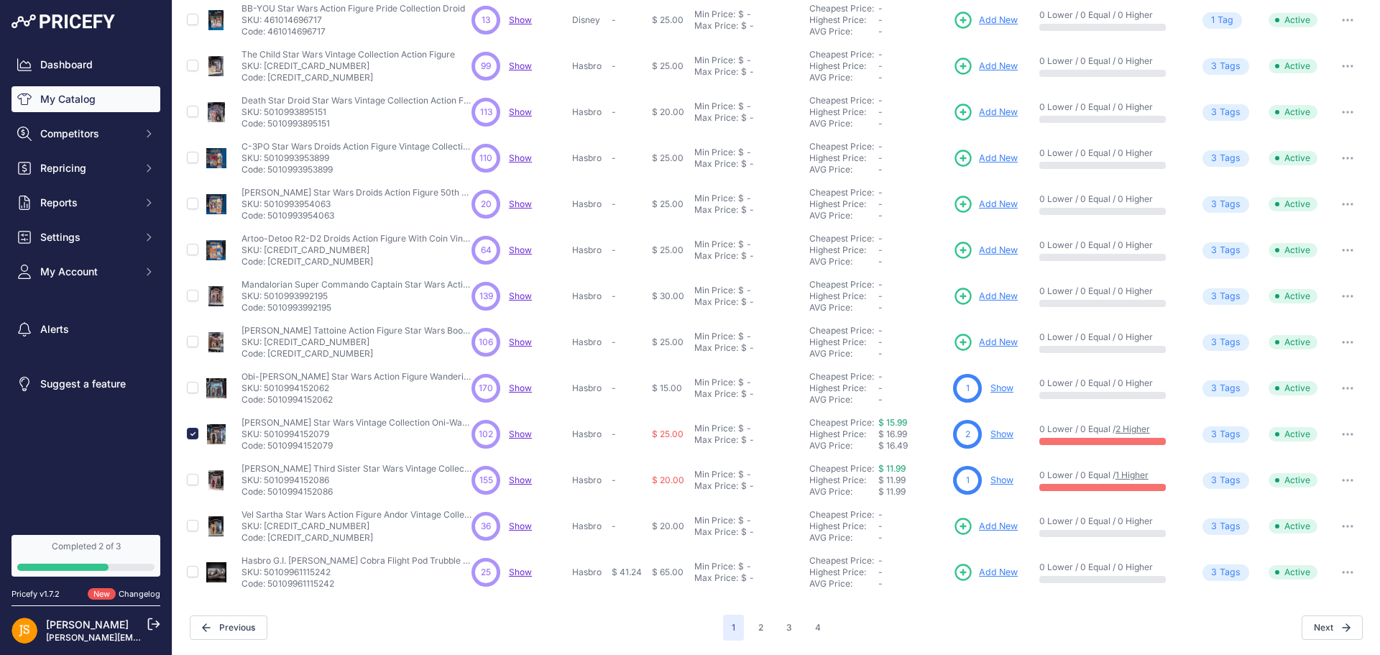
scroll to position [208, 0]
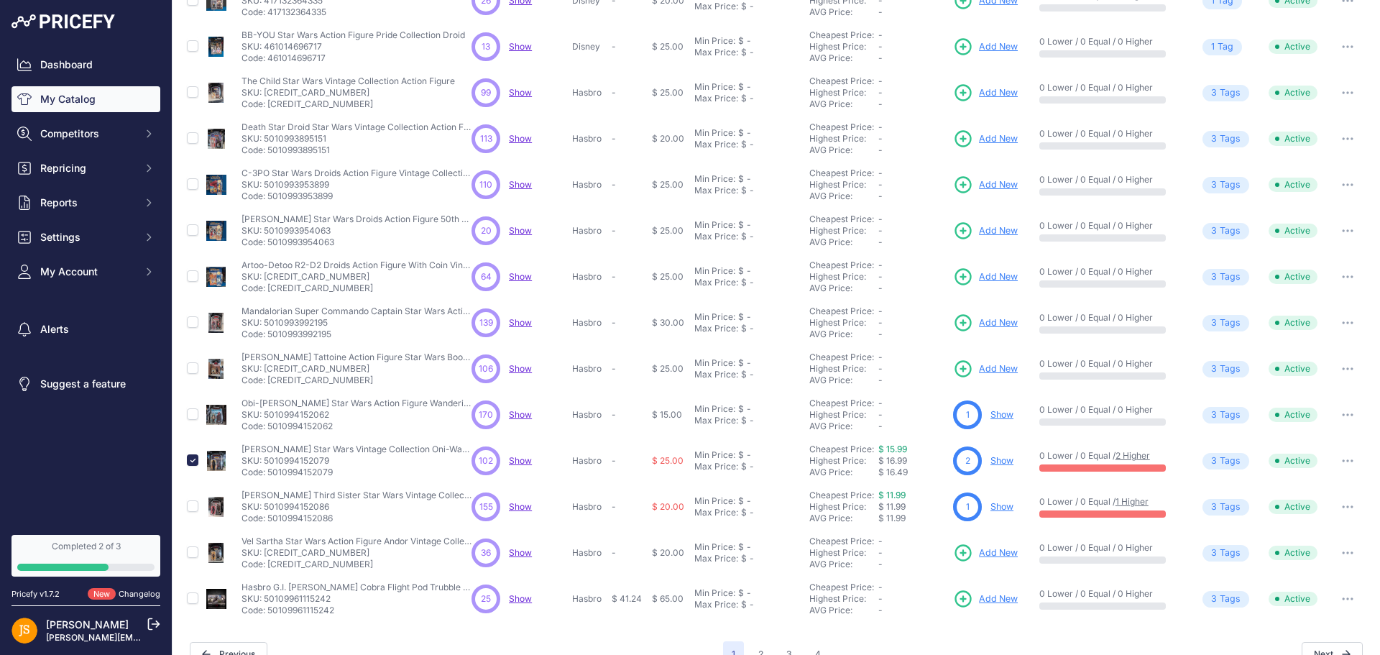
click at [58, 173] on span "Repricing" at bounding box center [87, 168] width 94 height 14
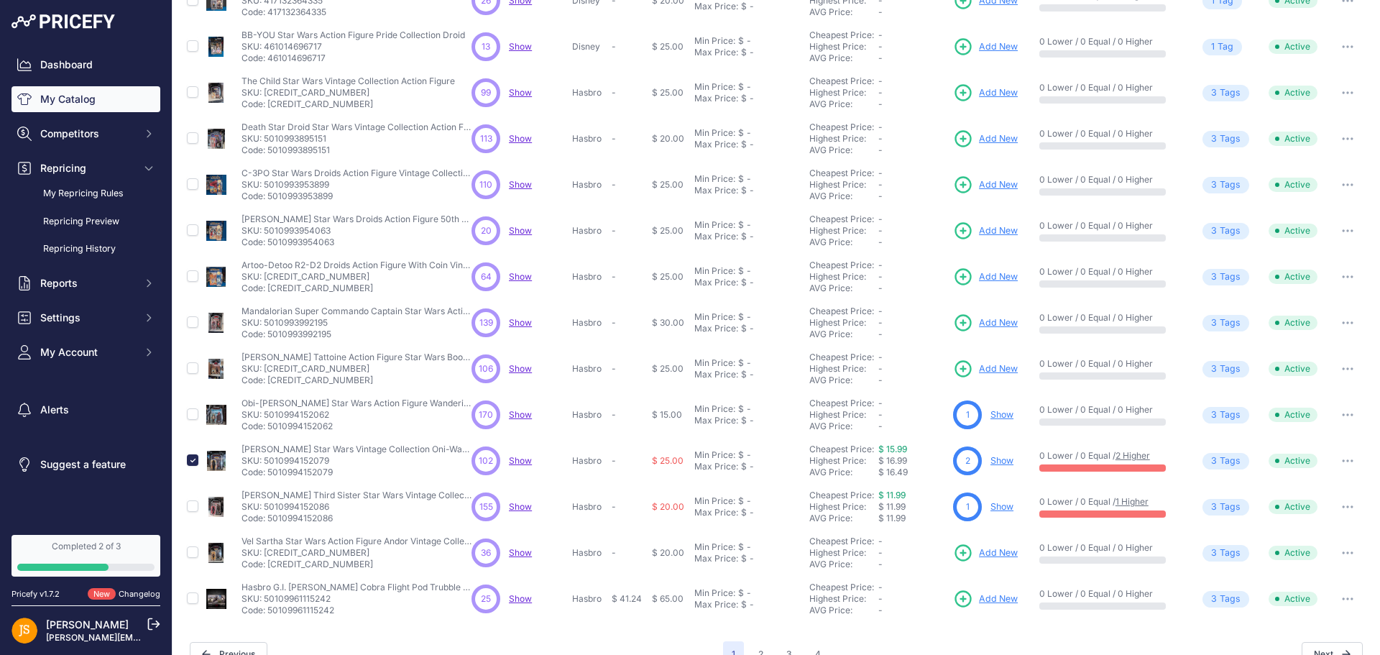
click at [101, 193] on link "My Repricing Rules" at bounding box center [86, 193] width 149 height 25
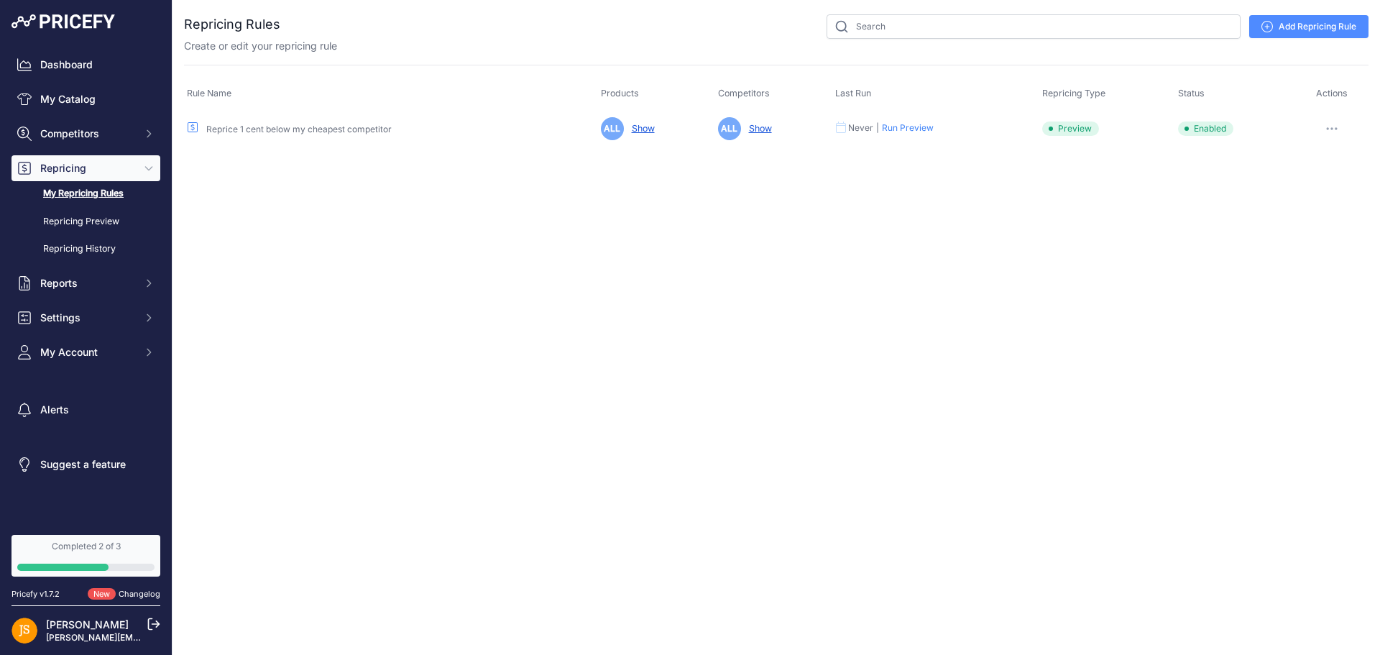
click at [1332, 132] on button "button" at bounding box center [1332, 129] width 29 height 20
click at [1303, 181] on button "Run Preview" at bounding box center [1320, 181] width 92 height 23
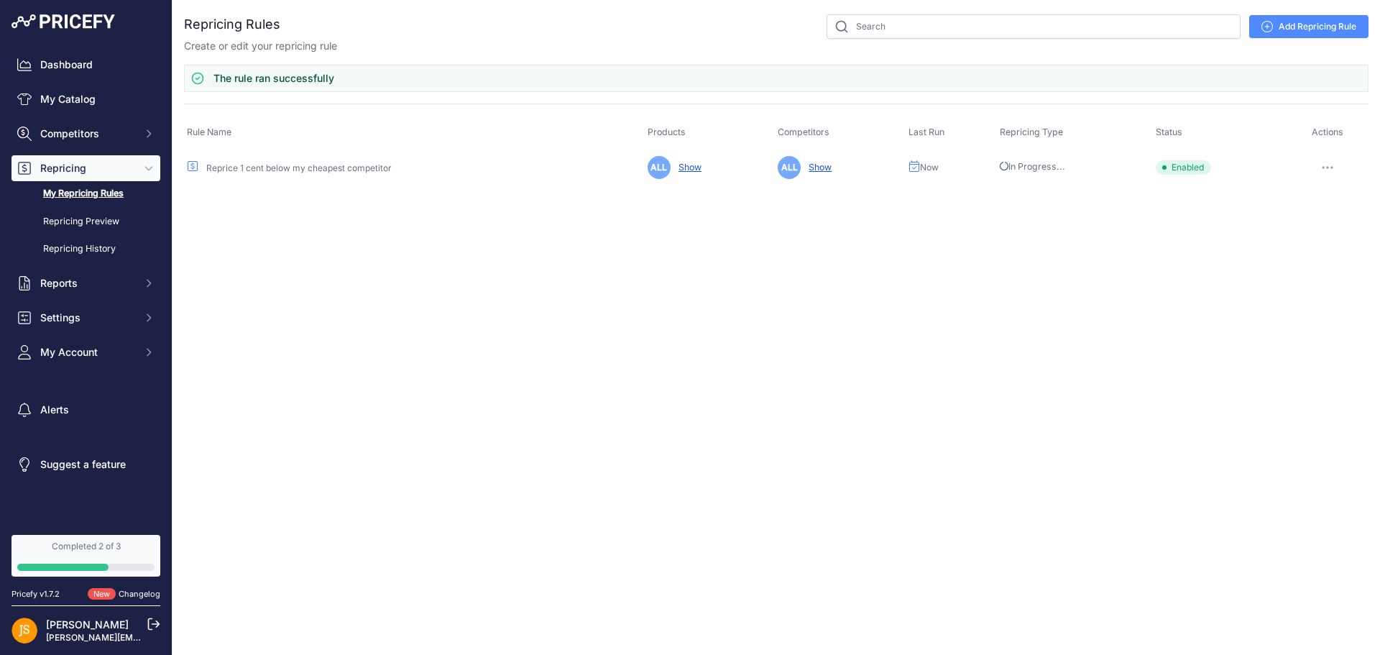
click at [70, 218] on link "Repricing Preview" at bounding box center [86, 221] width 149 height 25
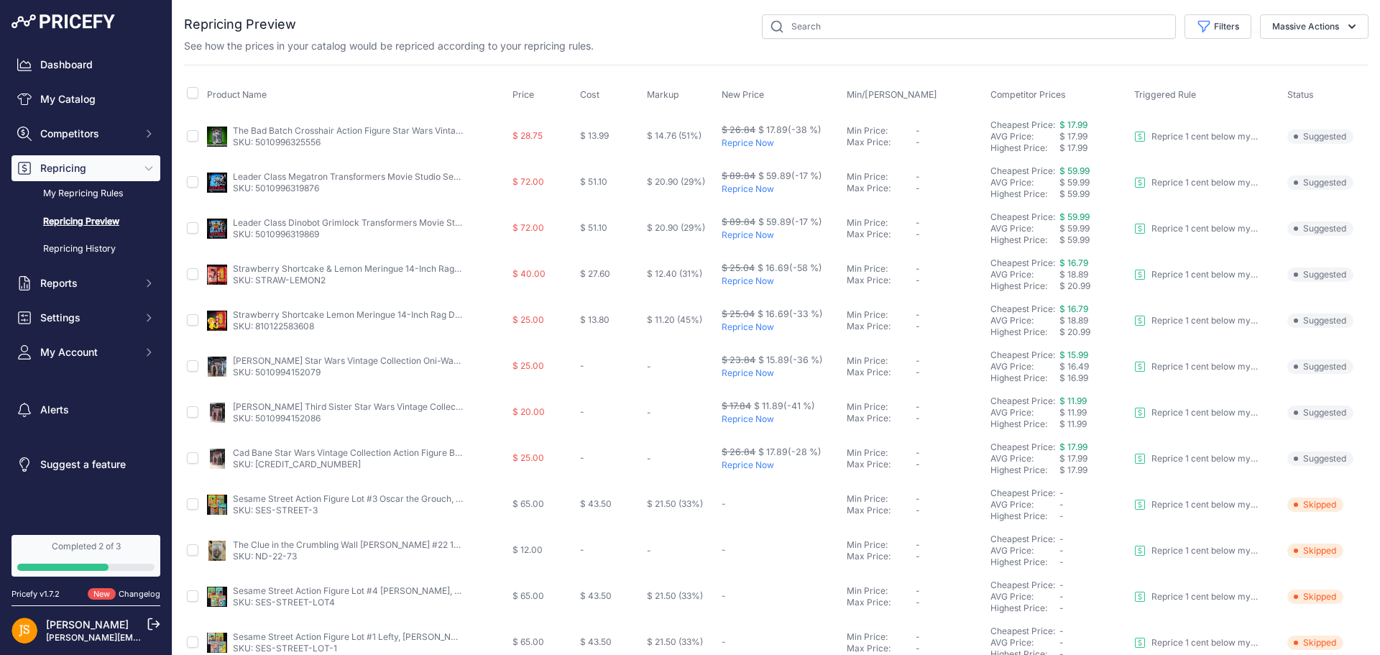
click at [1070, 124] on span "$ 17.99" at bounding box center [1074, 124] width 28 height 11
click at [188, 134] on input "checkbox" at bounding box center [193, 136] width 12 height 12
checkbox input "true"
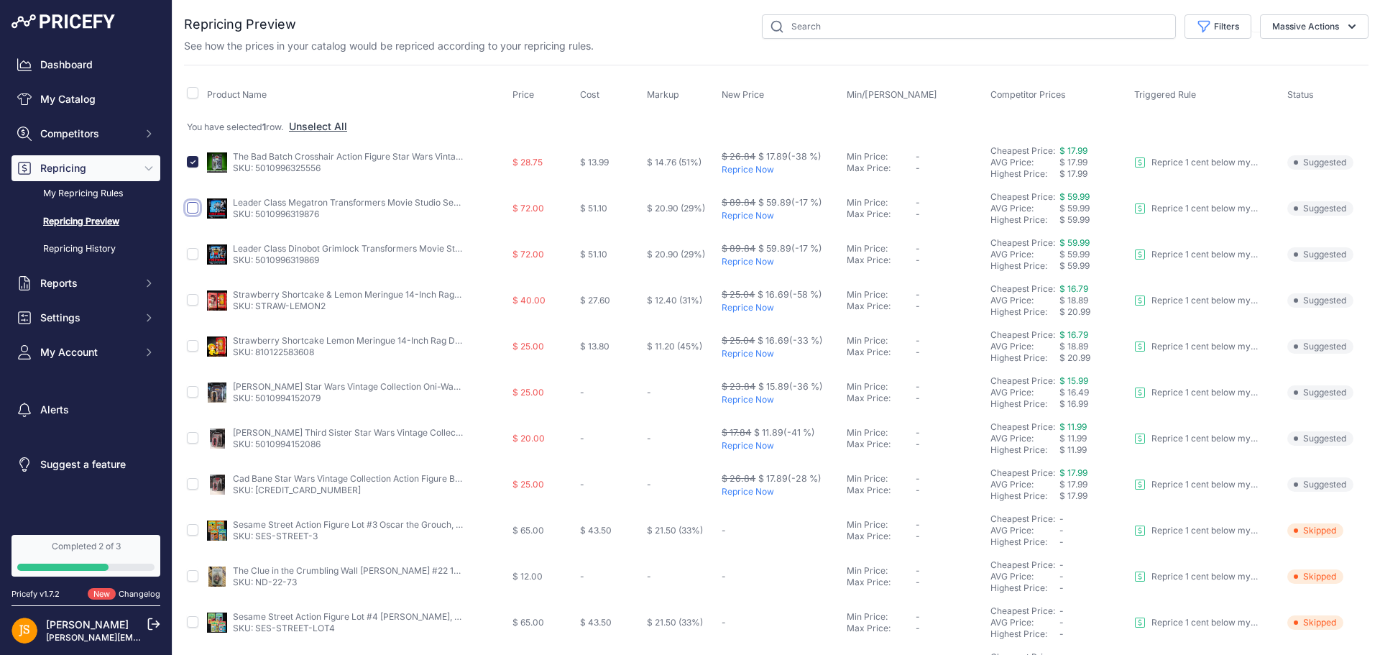
click at [195, 203] on input "checkbox" at bounding box center [193, 208] width 12 height 12
checkbox input "true"
click at [190, 206] on input "checkbox" at bounding box center [193, 208] width 12 height 12
checkbox input "false"
click at [203, 390] on td at bounding box center [194, 392] width 20 height 46
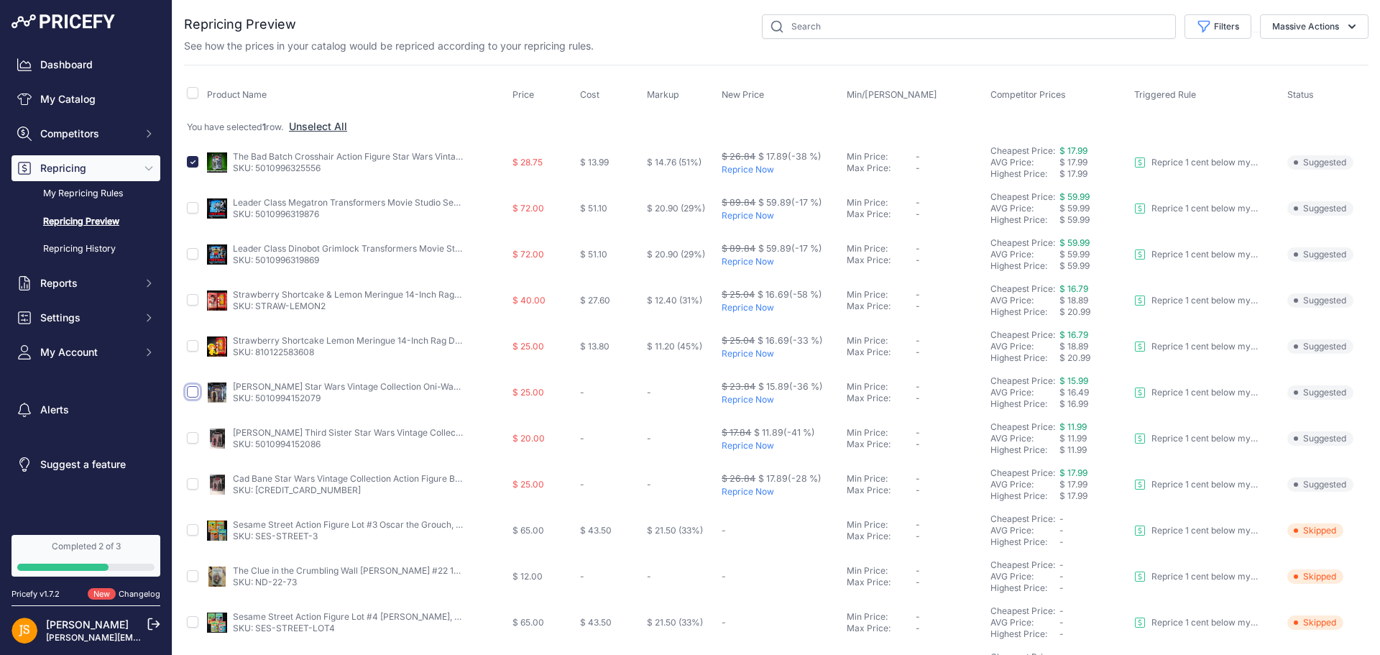
click at [193, 392] on input "checkbox" at bounding box center [193, 392] width 12 height 12
checkbox input "true"
click at [196, 434] on input "checkbox" at bounding box center [193, 438] width 12 height 12
checkbox input "true"
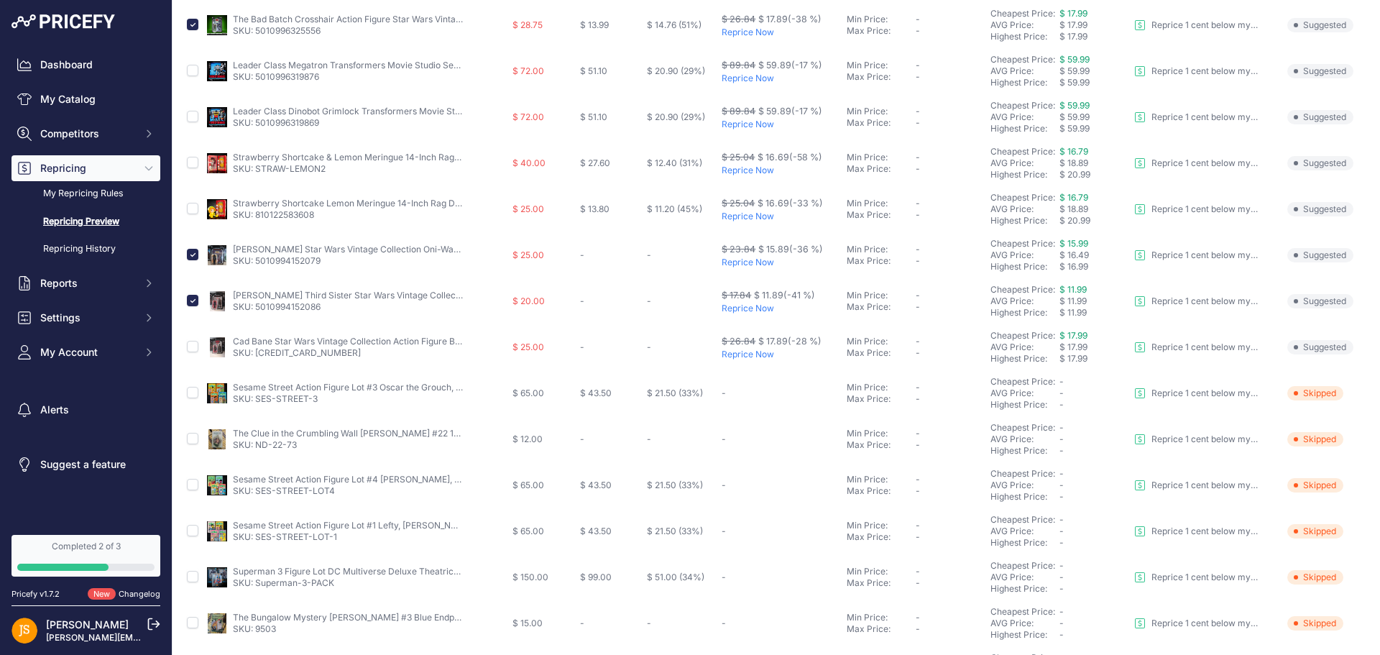
scroll to position [144, 0]
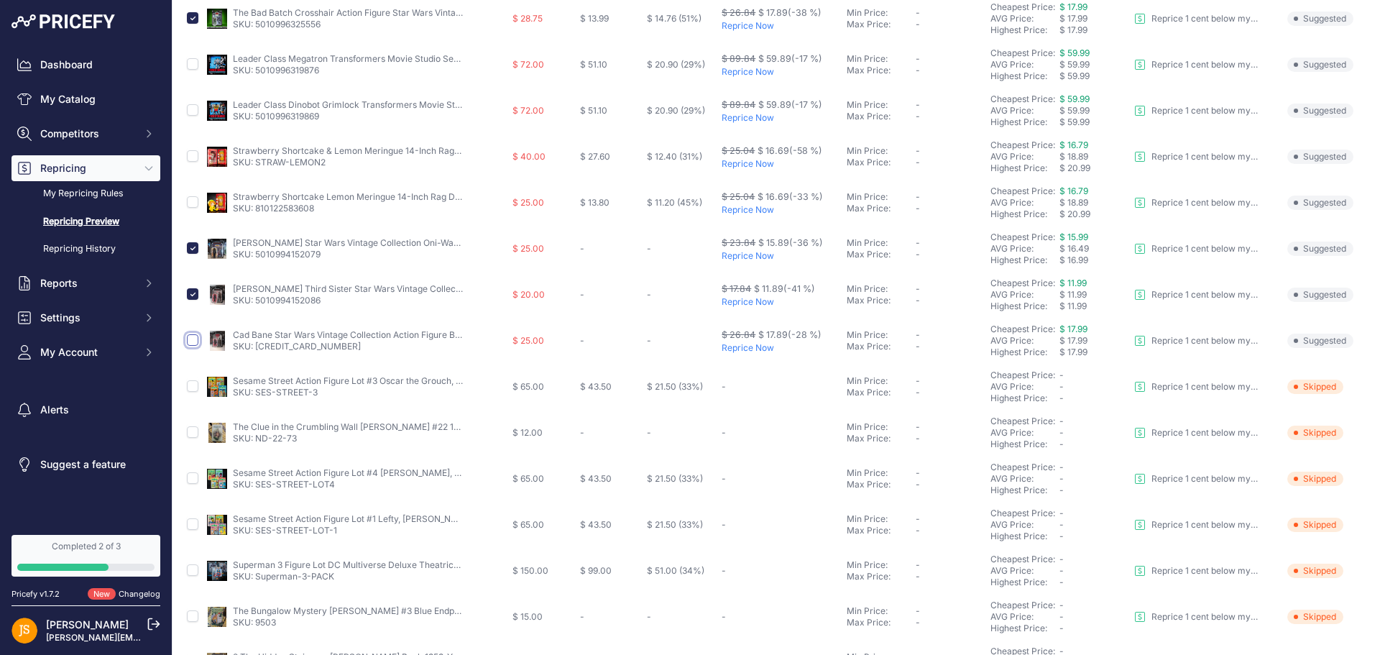
click at [191, 339] on input "checkbox" at bounding box center [193, 340] width 12 height 12
checkbox input "true"
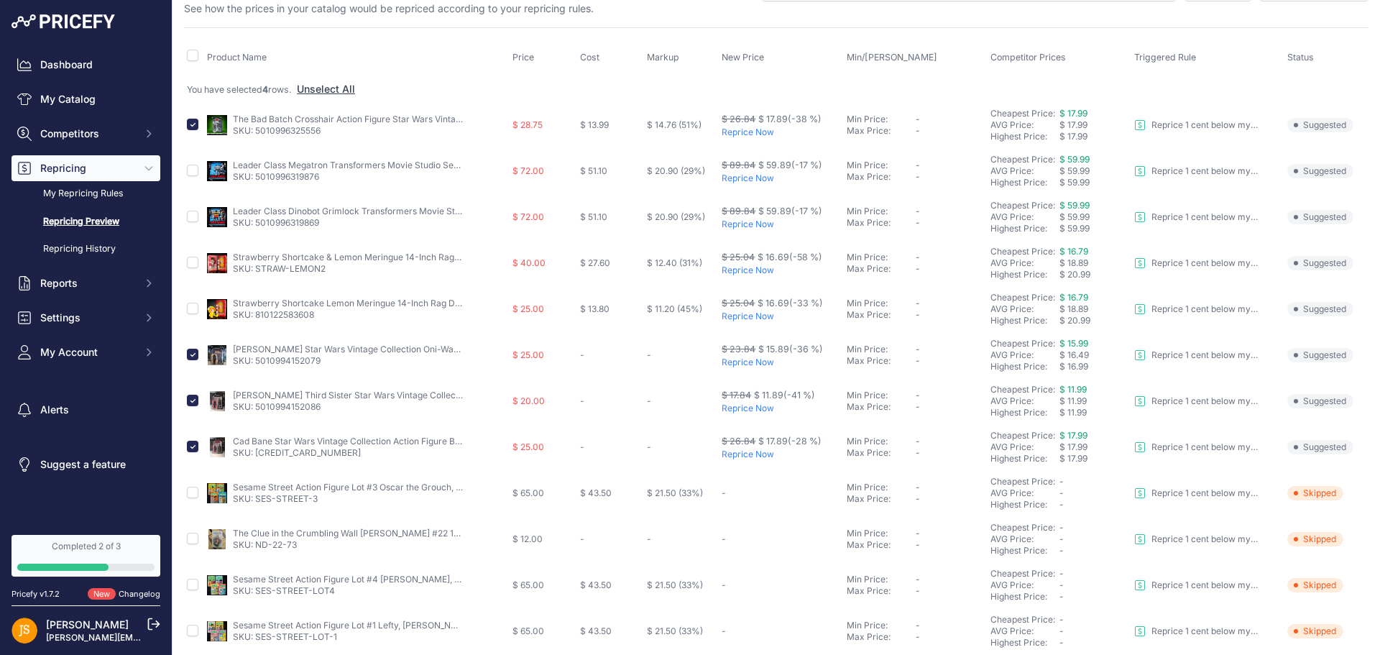
scroll to position [0, 0]
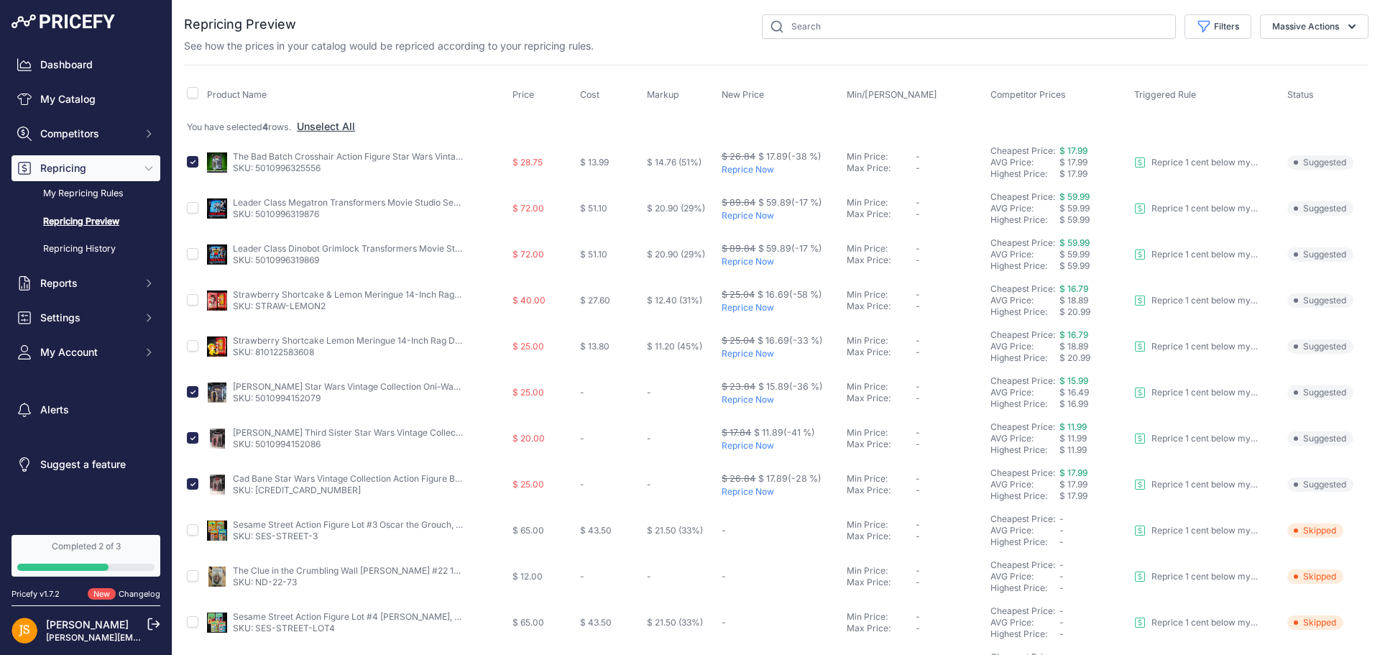
click at [1323, 24] on button "Massive Actions" at bounding box center [1314, 26] width 109 height 24
click at [1265, 60] on span "Reprice Now" at bounding box center [1295, 60] width 60 height 12
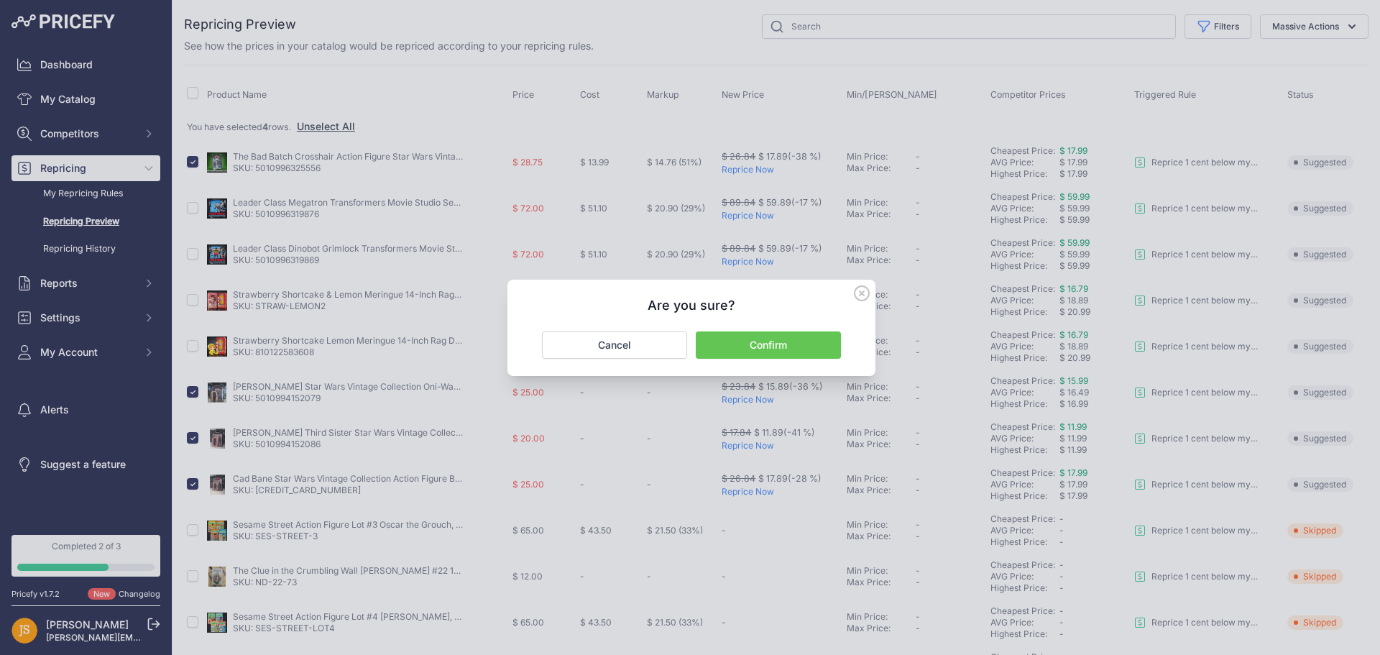
click at [781, 352] on button "Confirm" at bounding box center [768, 344] width 145 height 27
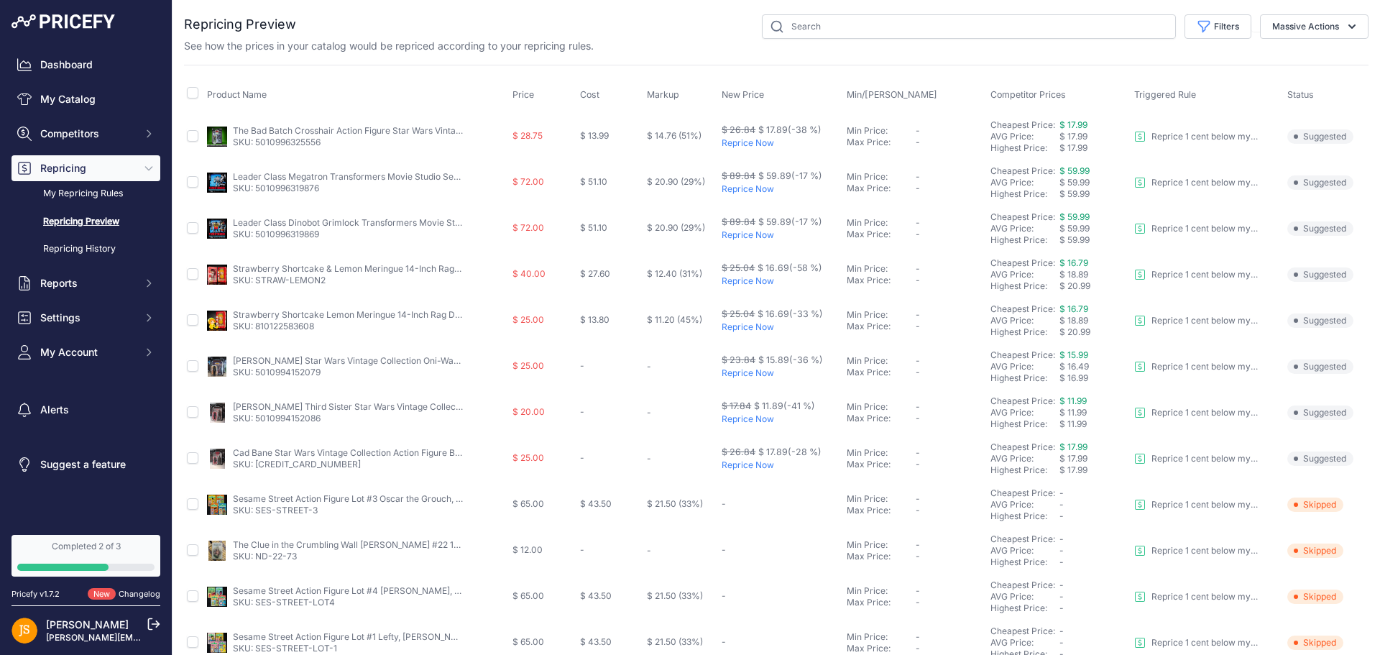
click at [91, 347] on span "My Account" at bounding box center [87, 352] width 94 height 14
click at [58, 375] on link "Profile" at bounding box center [86, 377] width 149 height 25
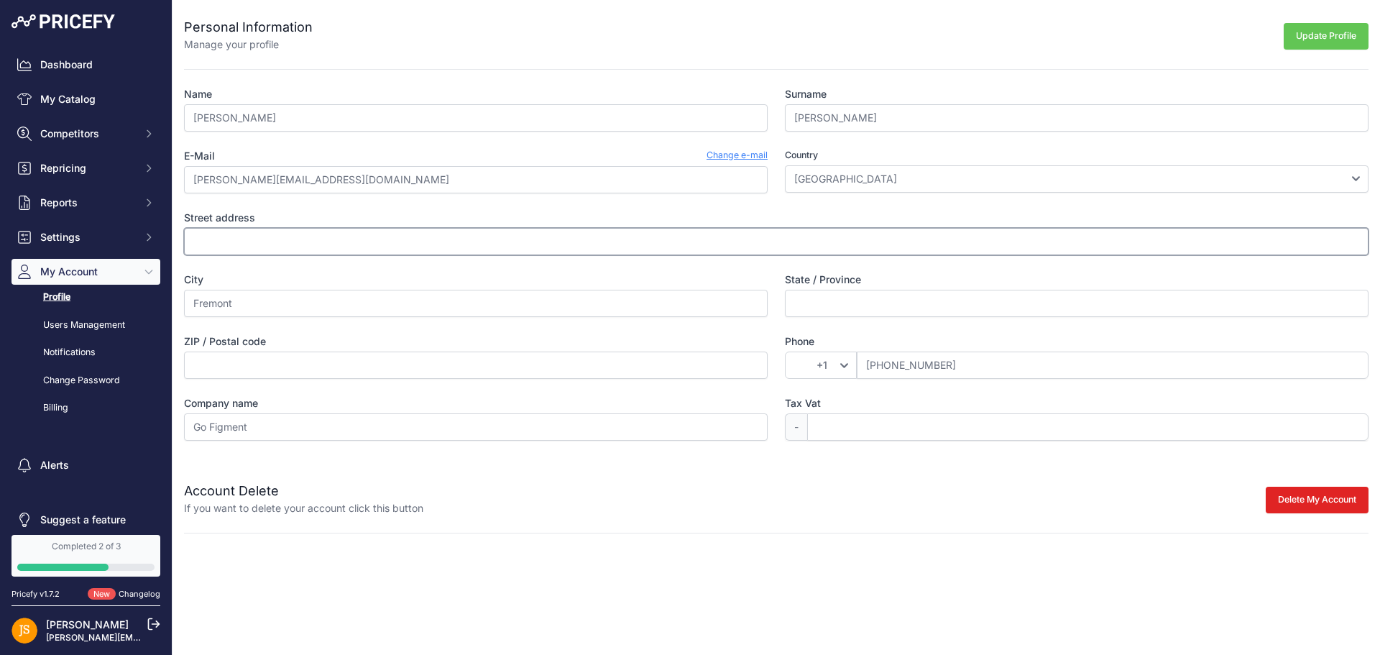
click at [275, 233] on input "Street address" at bounding box center [776, 241] width 1185 height 27
type input "[STREET_ADDRESS][PERSON_NAME]"
type input "OH"
type input "43420"
click at [1321, 36] on button "Update Profile" at bounding box center [1326, 36] width 85 height 27
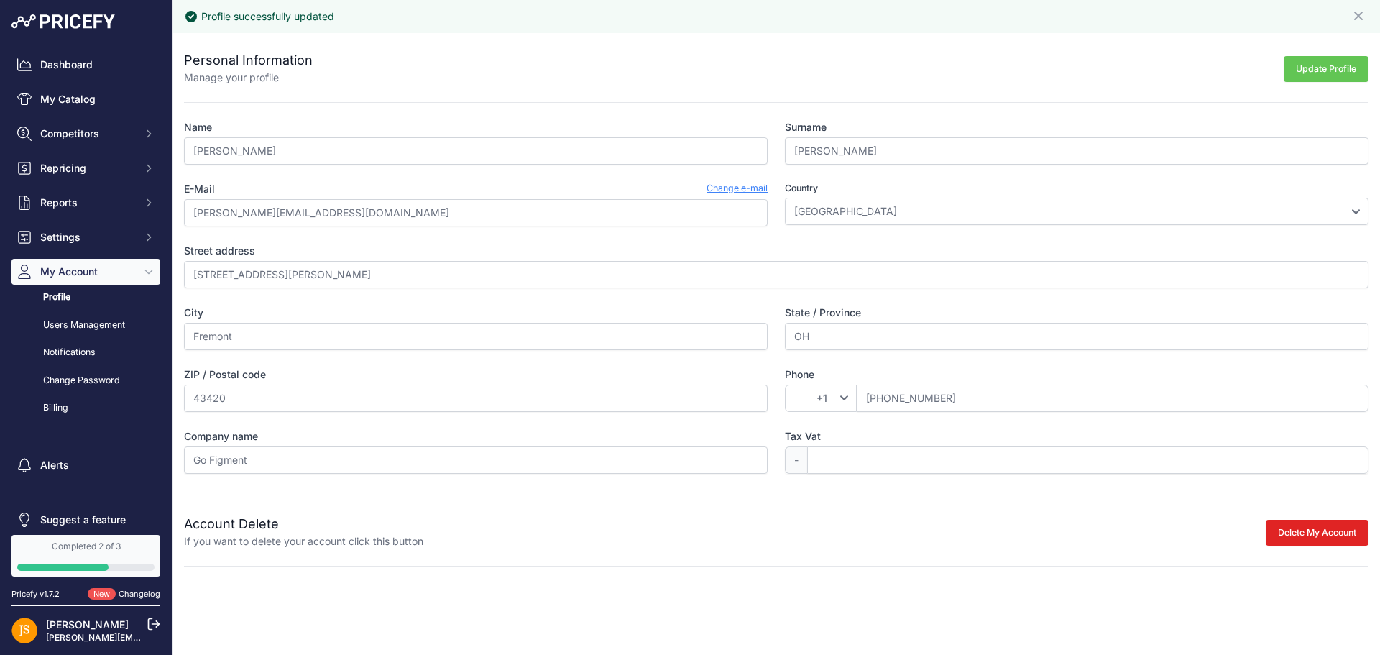
click at [92, 328] on link "Users Management" at bounding box center [86, 325] width 149 height 25
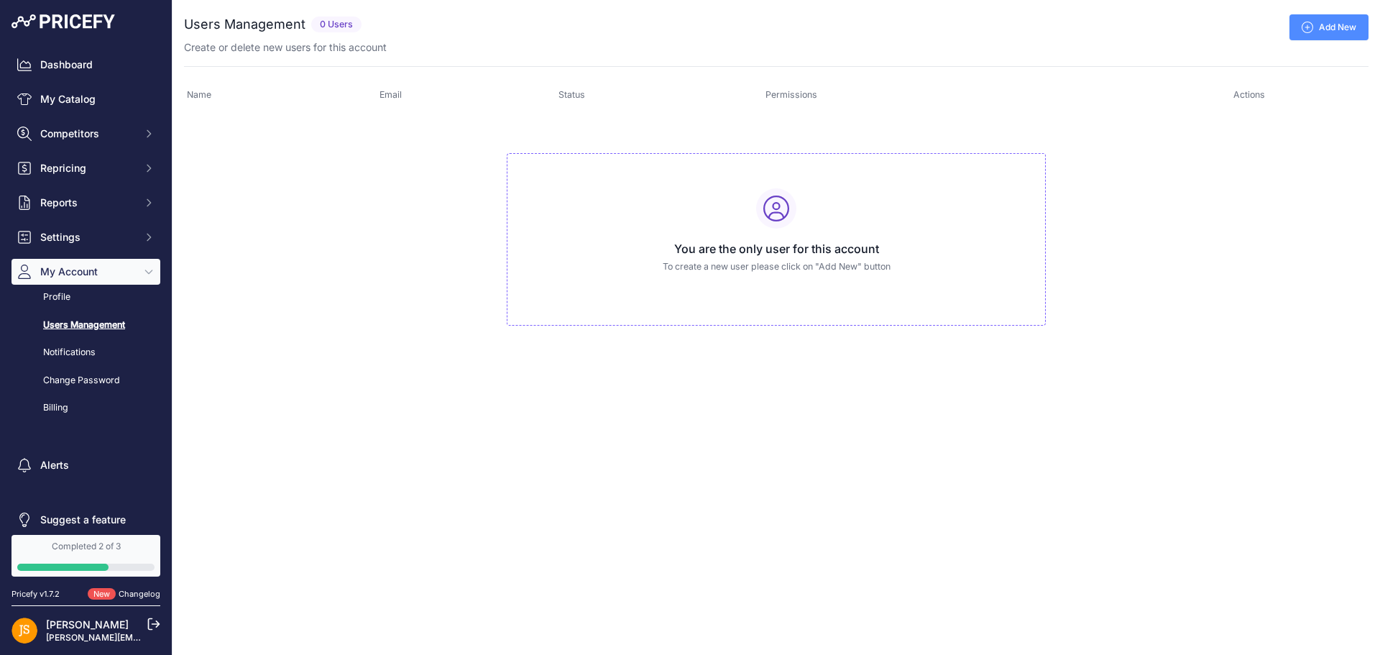
click at [60, 352] on link "Notifications" at bounding box center [86, 352] width 149 height 25
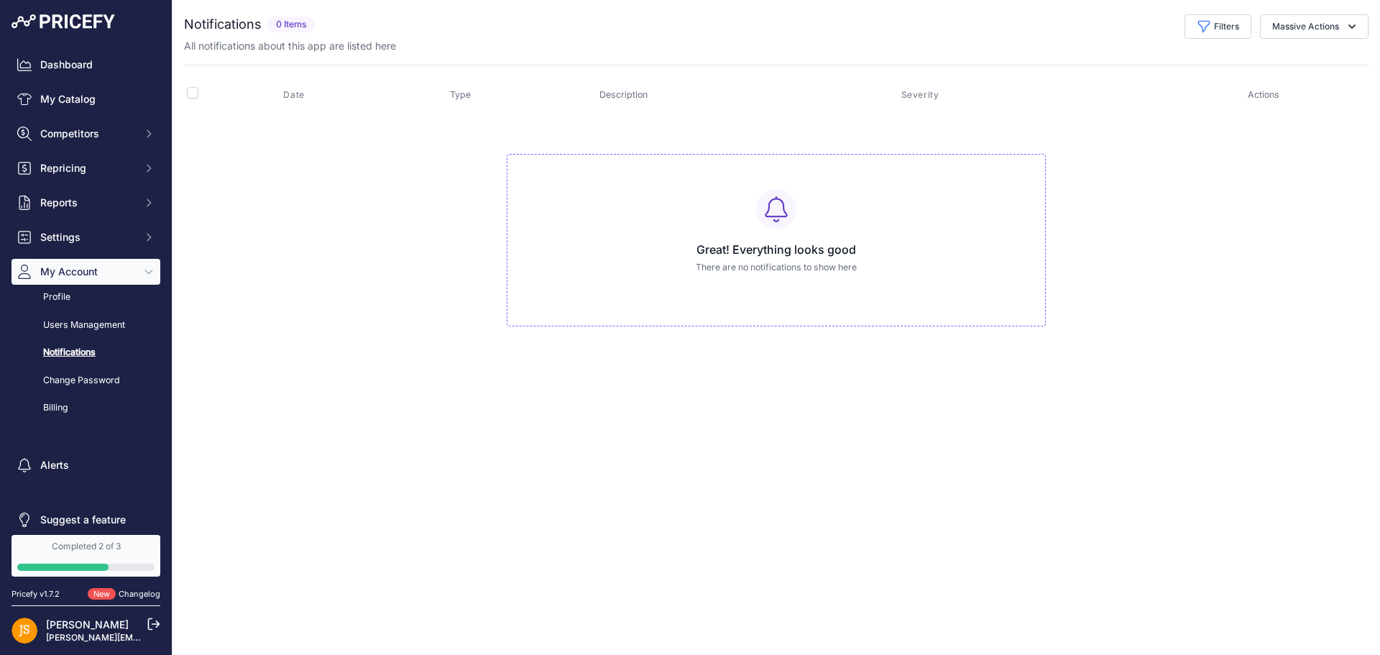
click at [65, 382] on link "Change Password" at bounding box center [86, 380] width 149 height 25
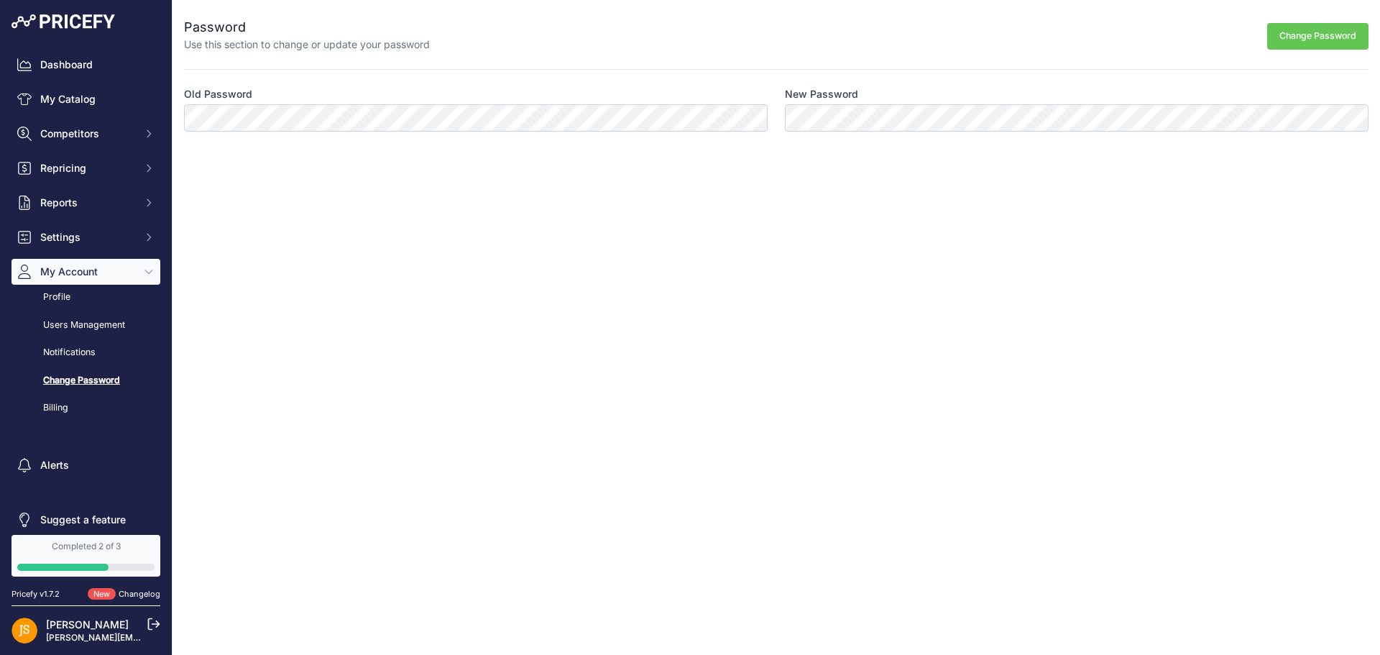
click at [52, 413] on link "Billing" at bounding box center [86, 407] width 149 height 25
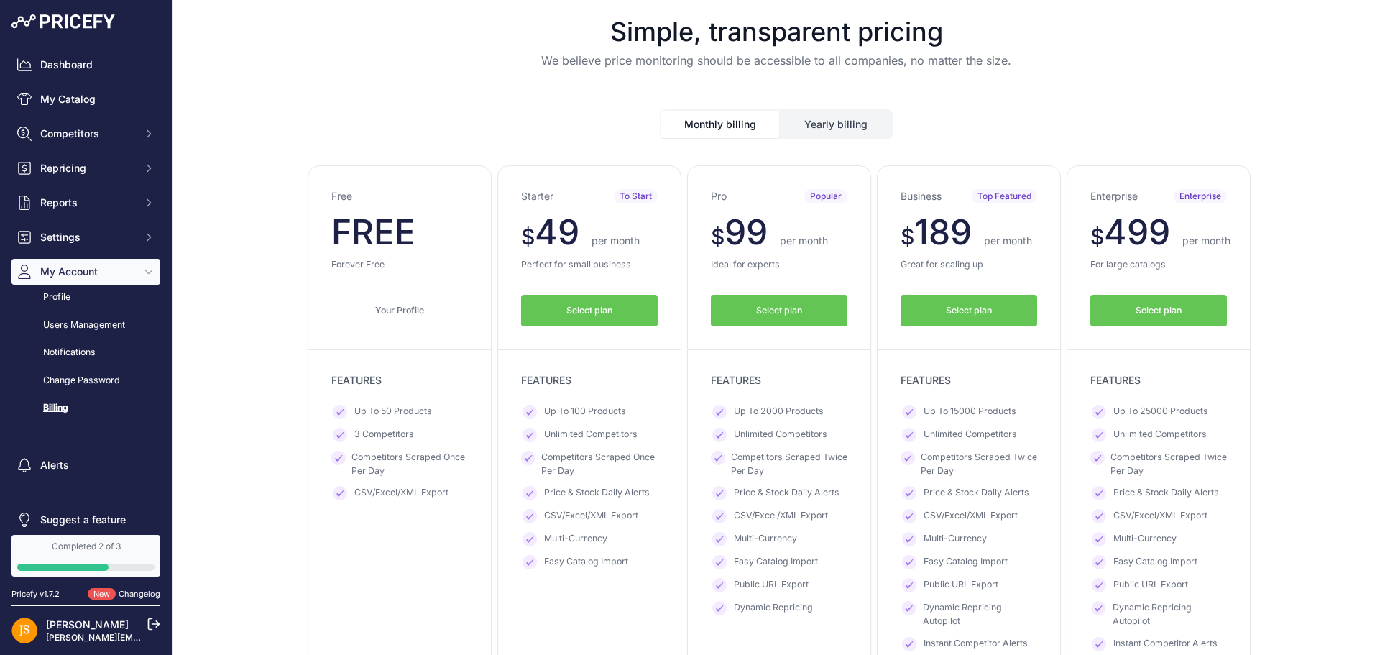
click at [587, 311] on span "Select plan" at bounding box center [589, 311] width 46 height 14
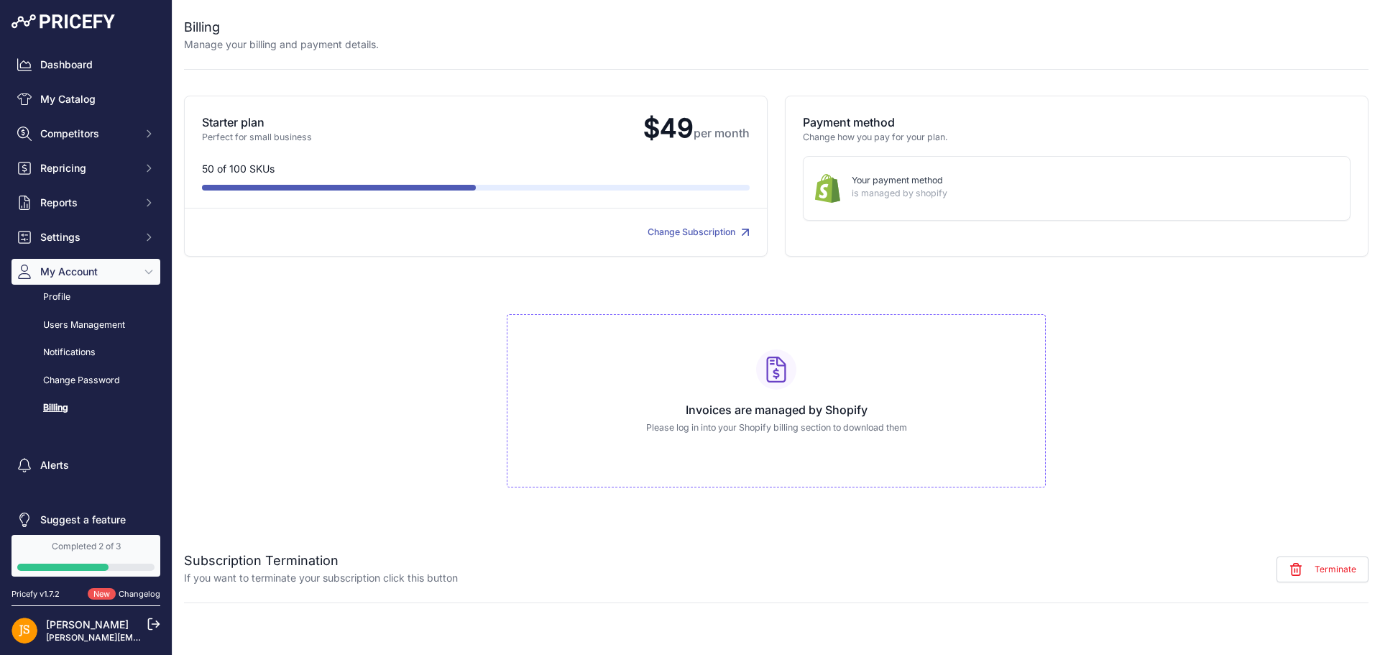
click at [48, 173] on span "Repricing" at bounding box center [87, 168] width 94 height 14
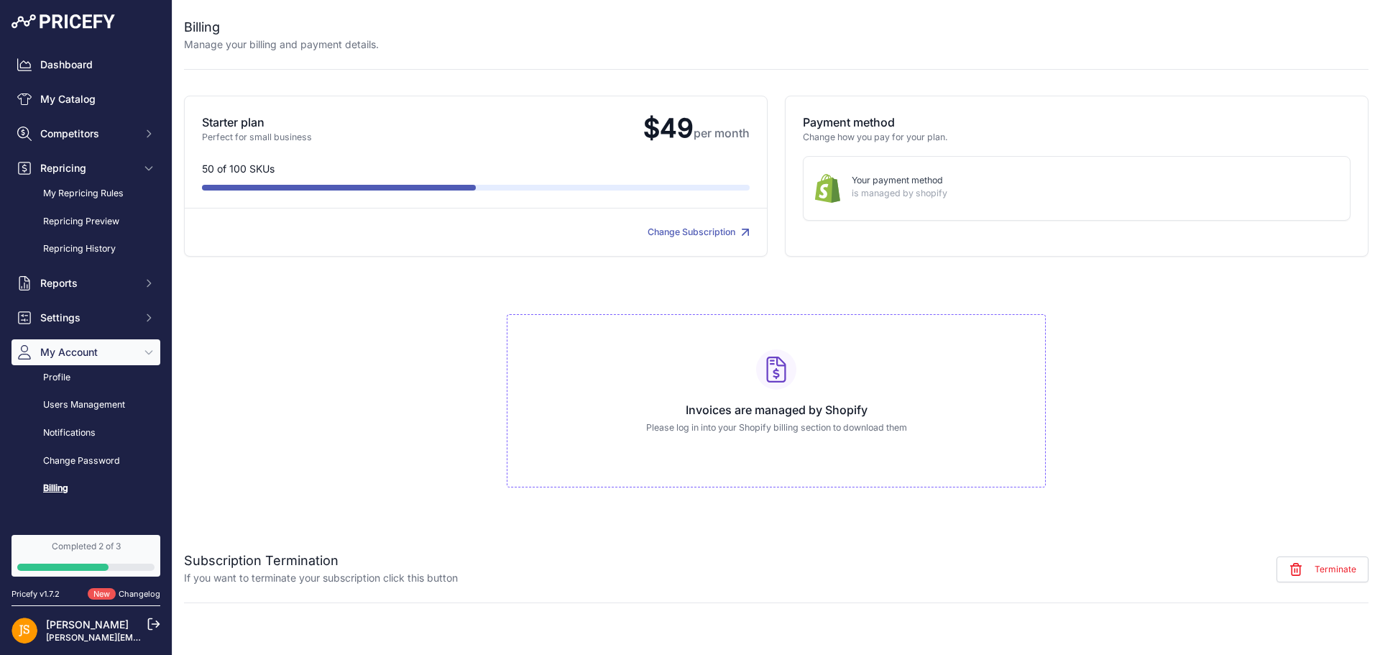
click at [77, 222] on link "Repricing Preview" at bounding box center [86, 221] width 149 height 25
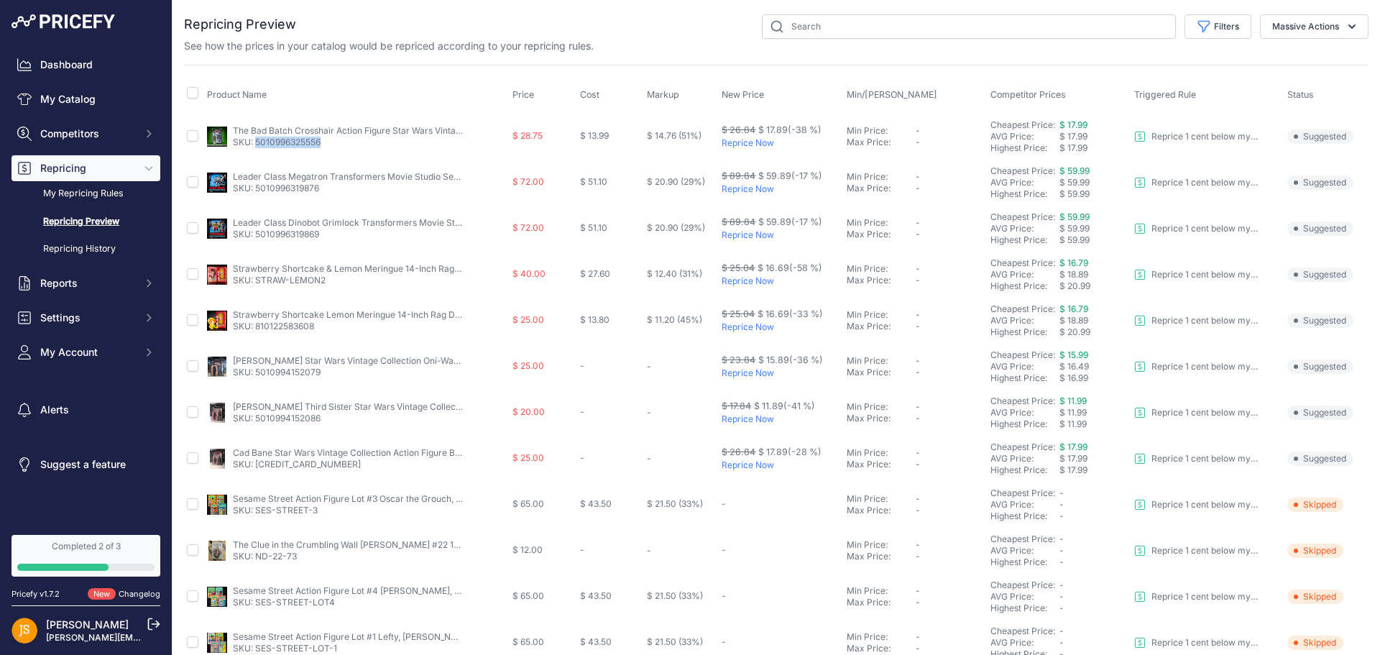
drag, startPoint x: 323, startPoint y: 143, endPoint x: 271, endPoint y: 146, distance: 51.8
click at [256, 147] on p "SKU: 5010996325556" at bounding box center [348, 143] width 230 height 12
copy link "5010996325556"
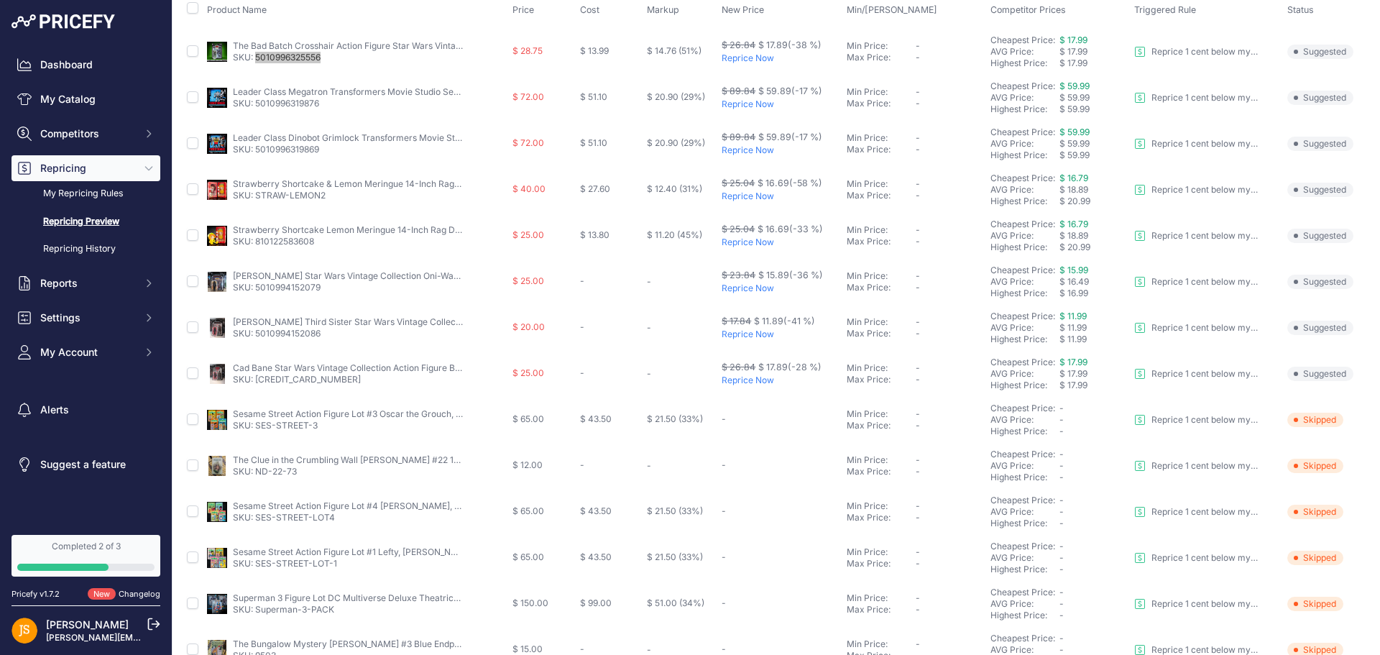
scroll to position [96, 0]
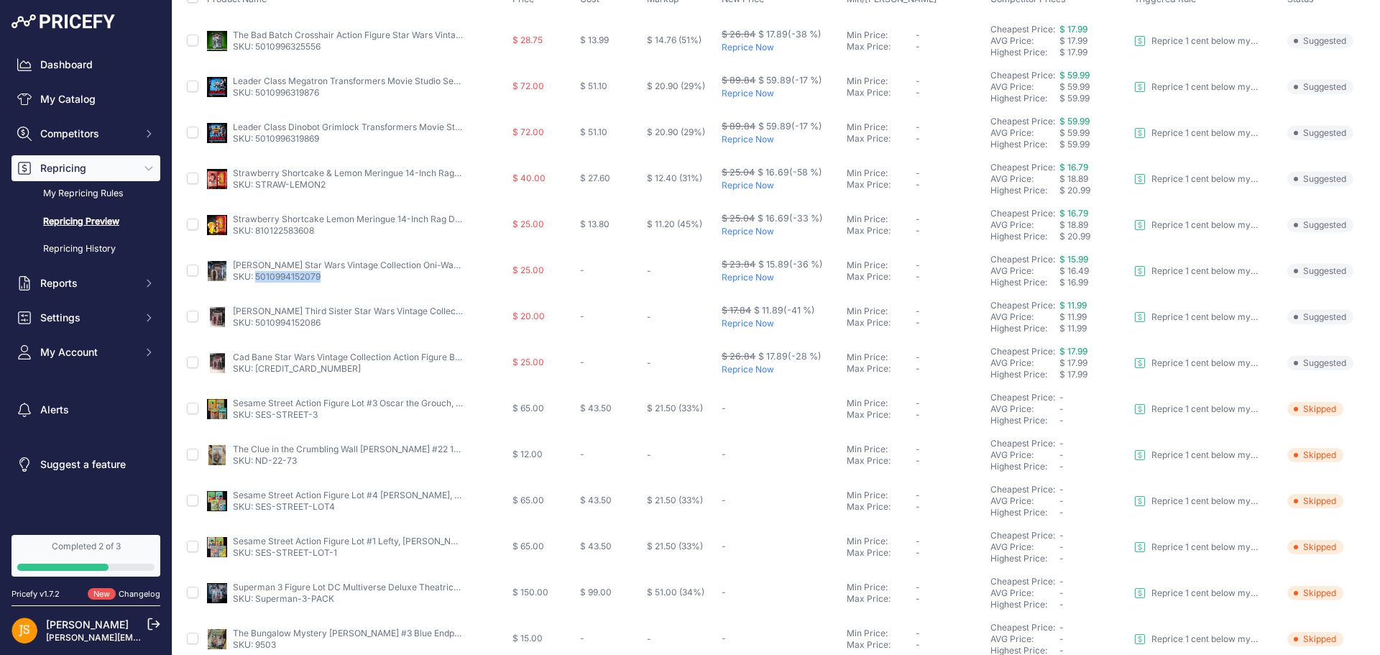
drag, startPoint x: 331, startPoint y: 279, endPoint x: 257, endPoint y: 281, distance: 74.1
click at [257, 280] on p "SKU: 5010994152079" at bounding box center [348, 277] width 230 height 12
copy link "5010994152079"
click at [340, 329] on td "[PERSON_NAME] Third Sister Star Wars Vintage Collection Action Figure SKU: 5010…" at bounding box center [357, 317] width 306 height 46
drag, startPoint x: 335, startPoint y: 322, endPoint x: 256, endPoint y: 326, distance: 79.2
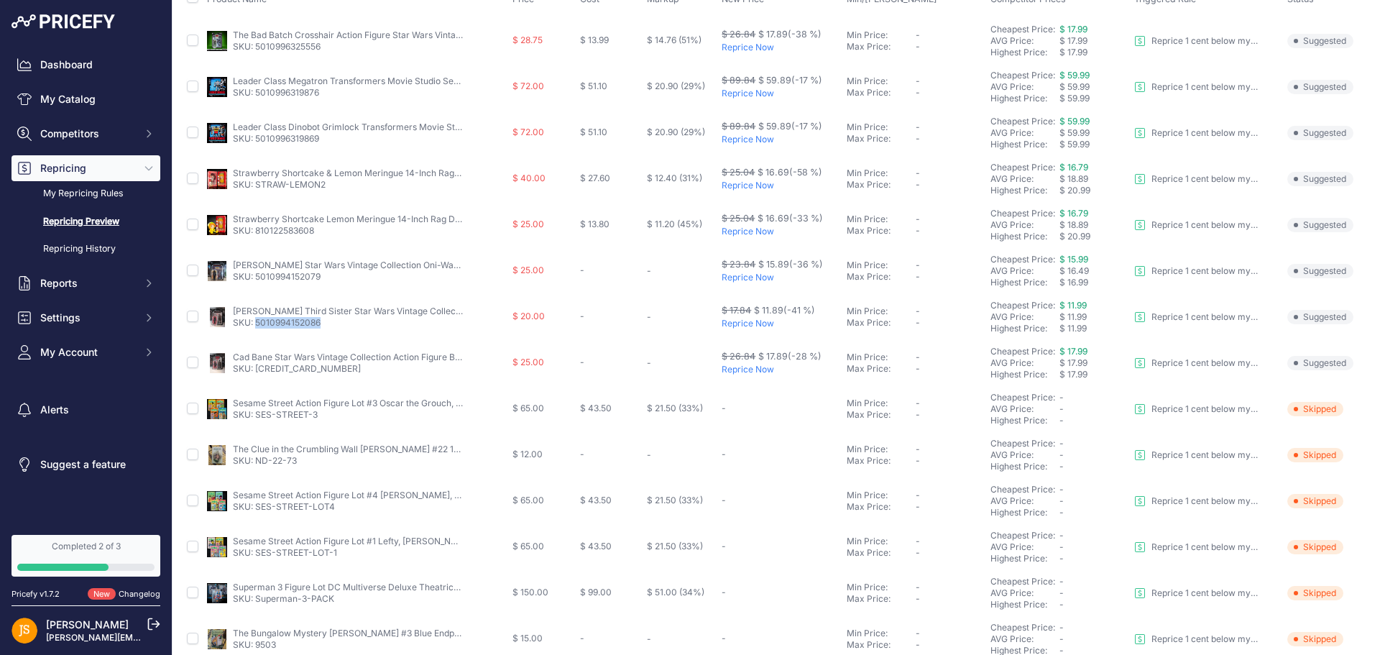
click at [256, 326] on p "SKU: 5010994152086" at bounding box center [348, 323] width 230 height 12
copy link "5010994152086"
drag, startPoint x: 323, startPoint y: 364, endPoint x: 257, endPoint y: 373, distance: 67.4
click at [257, 373] on p "SKU: [CREDIT_CARD_NUMBER]" at bounding box center [348, 369] width 230 height 12
copy link "[CREDIT_CARD_NUMBER]"
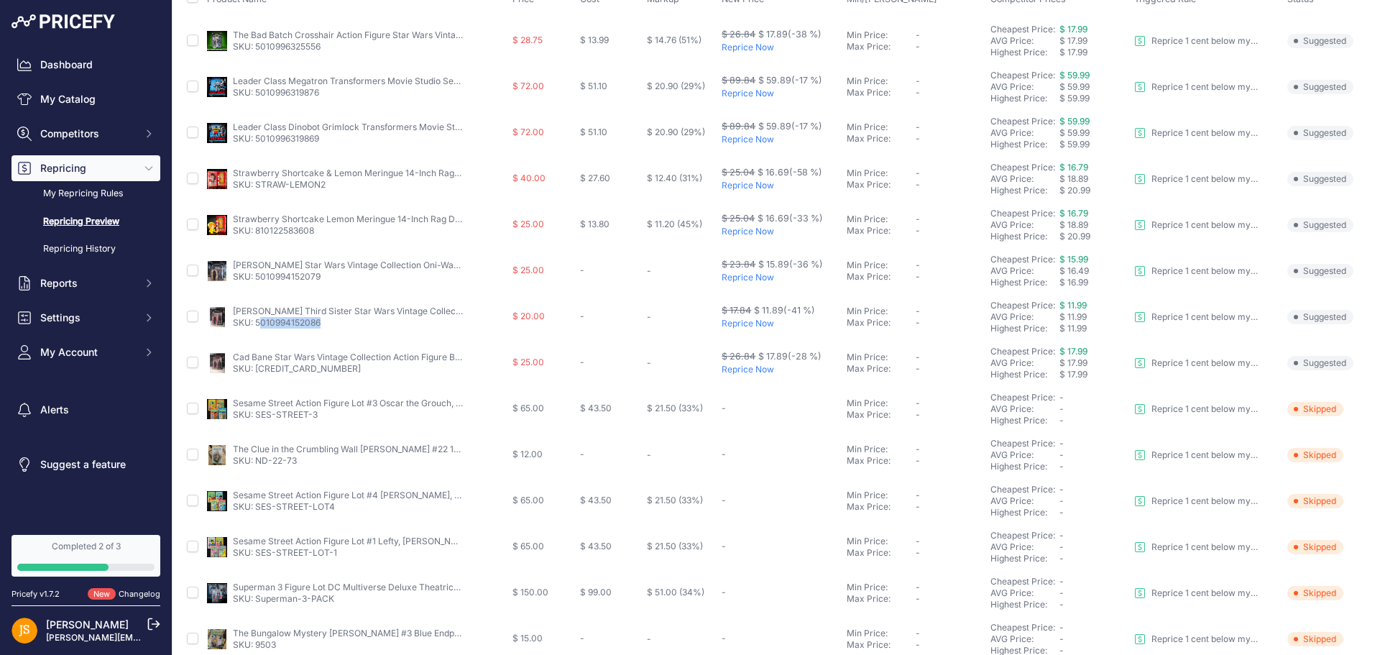
drag, startPoint x: 333, startPoint y: 321, endPoint x: 277, endPoint y: 321, distance: 55.4
click at [260, 328] on p "SKU: 5010994152086" at bounding box center [348, 323] width 230 height 12
click at [362, 331] on td "[PERSON_NAME] Third Sister Star Wars Vintage Collection Action Figure SKU: 5010…" at bounding box center [357, 317] width 306 height 46
drag, startPoint x: 332, startPoint y: 324, endPoint x: 257, endPoint y: 326, distance: 74.8
click at [257, 326] on p "SKU: 5010994152086" at bounding box center [348, 323] width 230 height 12
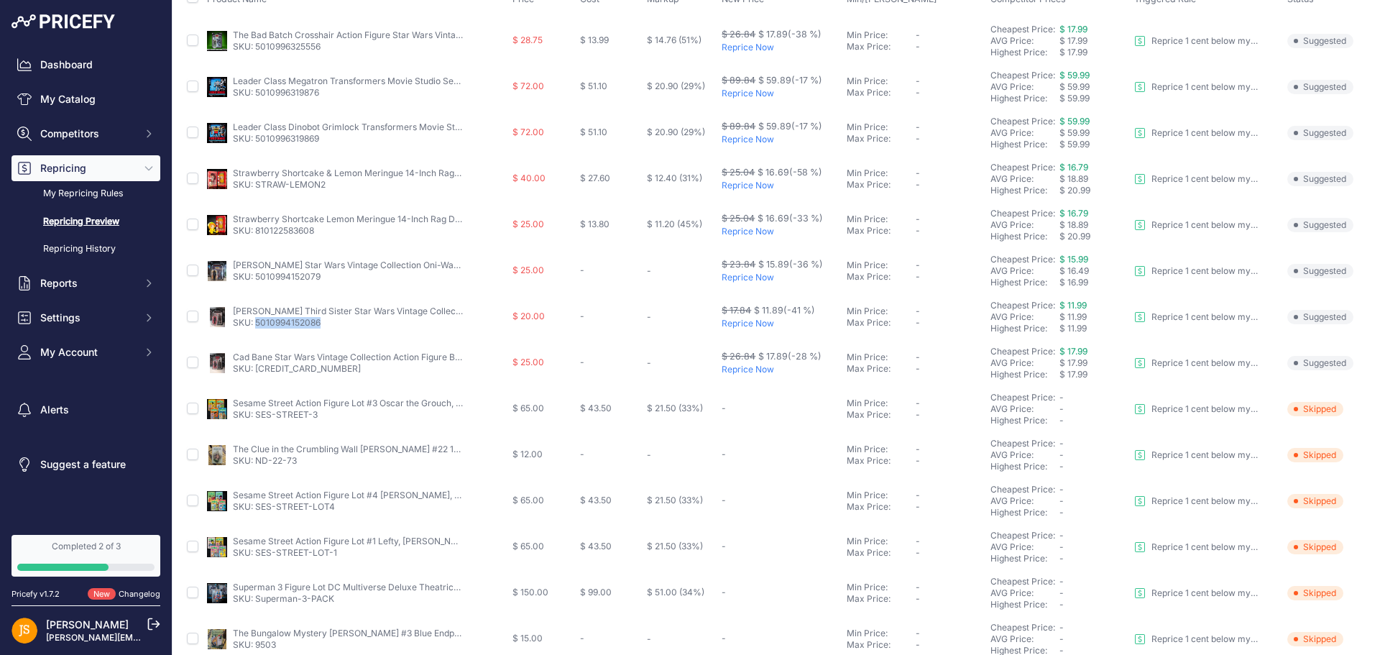
copy link "5010994152086"
click at [340, 275] on p "SKU: 5010994152079" at bounding box center [348, 277] width 230 height 12
drag, startPoint x: 329, startPoint y: 275, endPoint x: 255, endPoint y: 280, distance: 73.5
click at [255, 280] on p "SKU: 5010994152079" at bounding box center [348, 277] width 230 height 12
copy link "5010994152079"
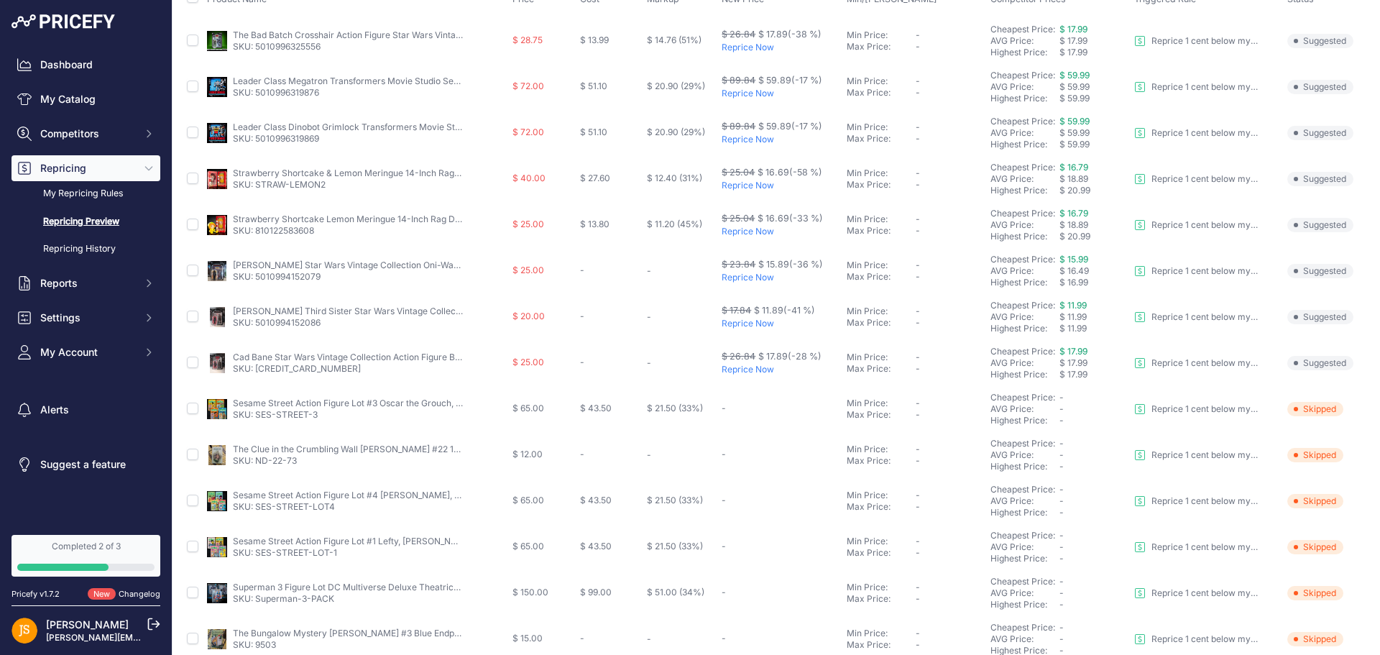
drag, startPoint x: 185, startPoint y: 359, endPoint x: 193, endPoint y: 362, distance: 8.2
click at [193, 362] on td at bounding box center [194, 363] width 20 height 46
click at [752, 277] on p "Reprice Now" at bounding box center [781, 278] width 119 height 12
click at [747, 327] on p "Reprice Now" at bounding box center [781, 326] width 119 height 12
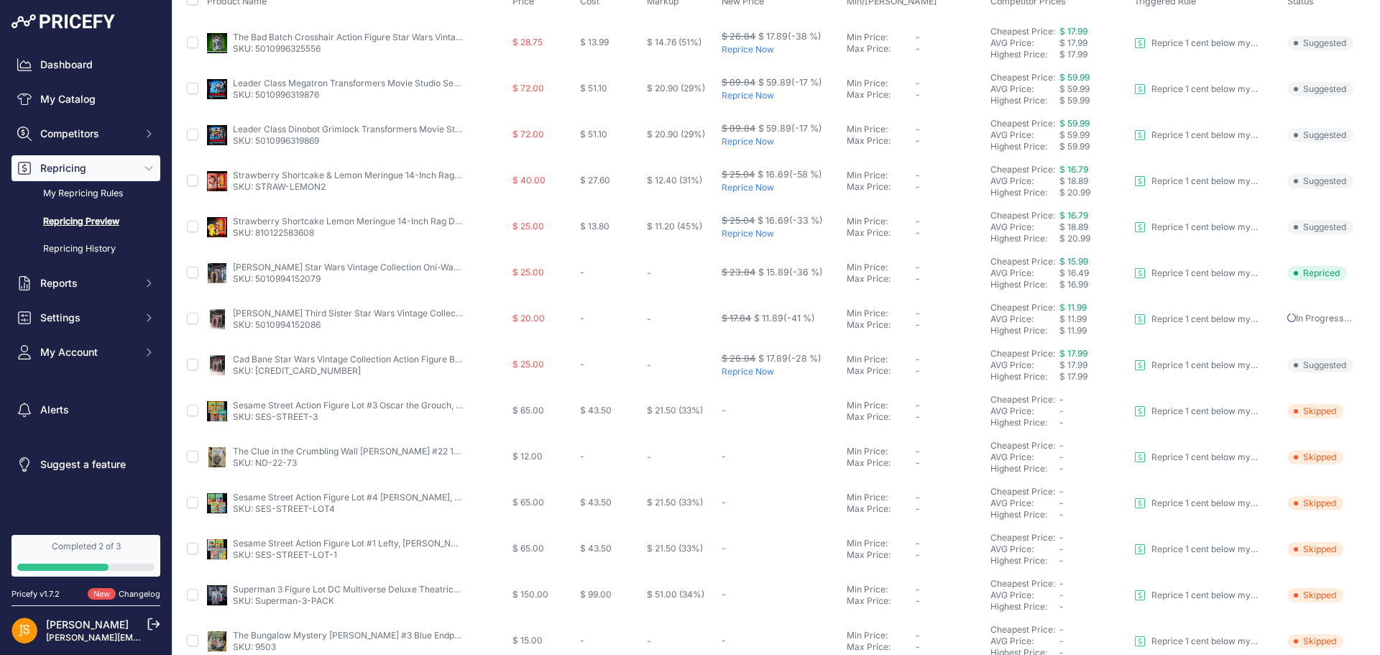
click at [745, 372] on p "Reprice Now" at bounding box center [781, 372] width 119 height 12
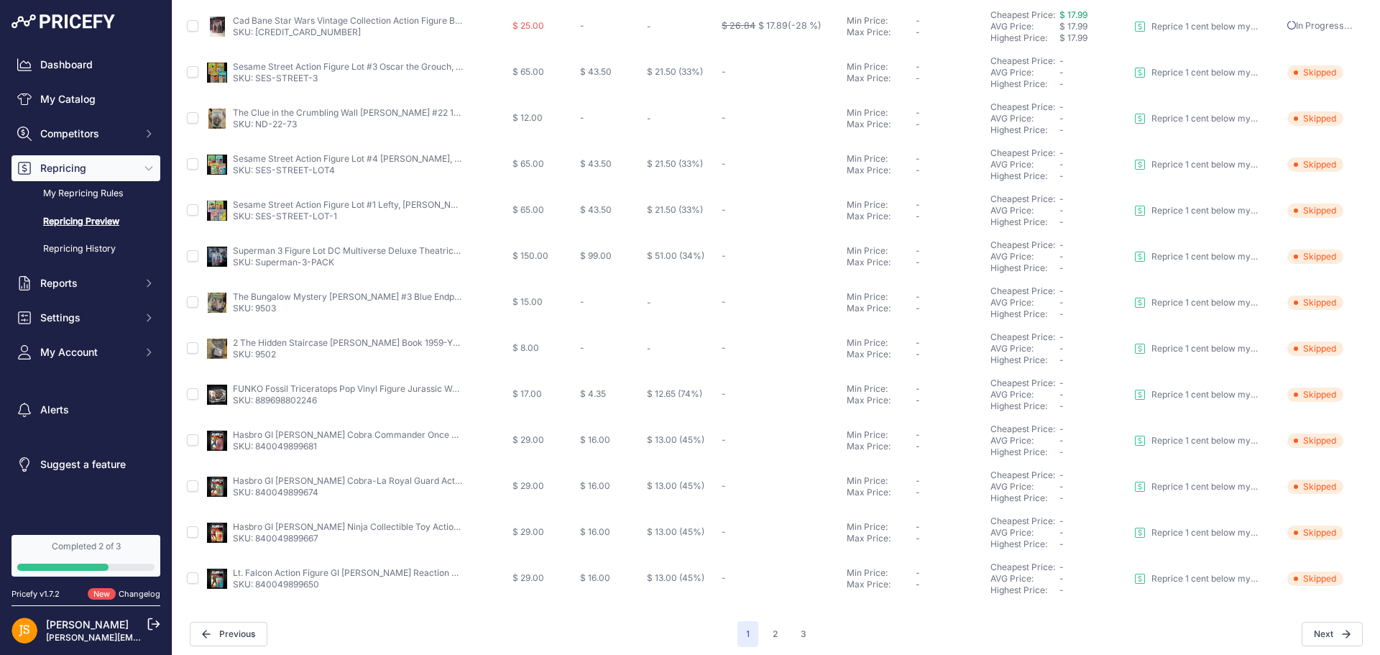
scroll to position [439, 0]
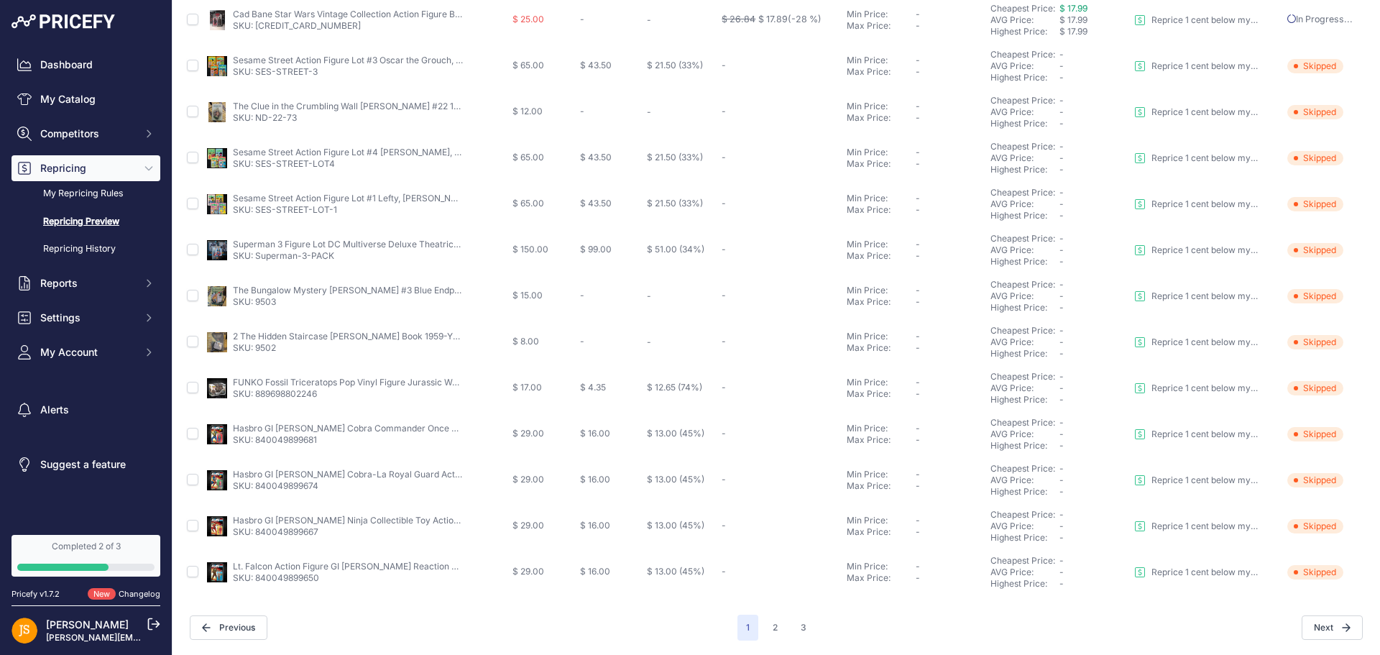
click at [768, 630] on button "2" at bounding box center [775, 628] width 22 height 26
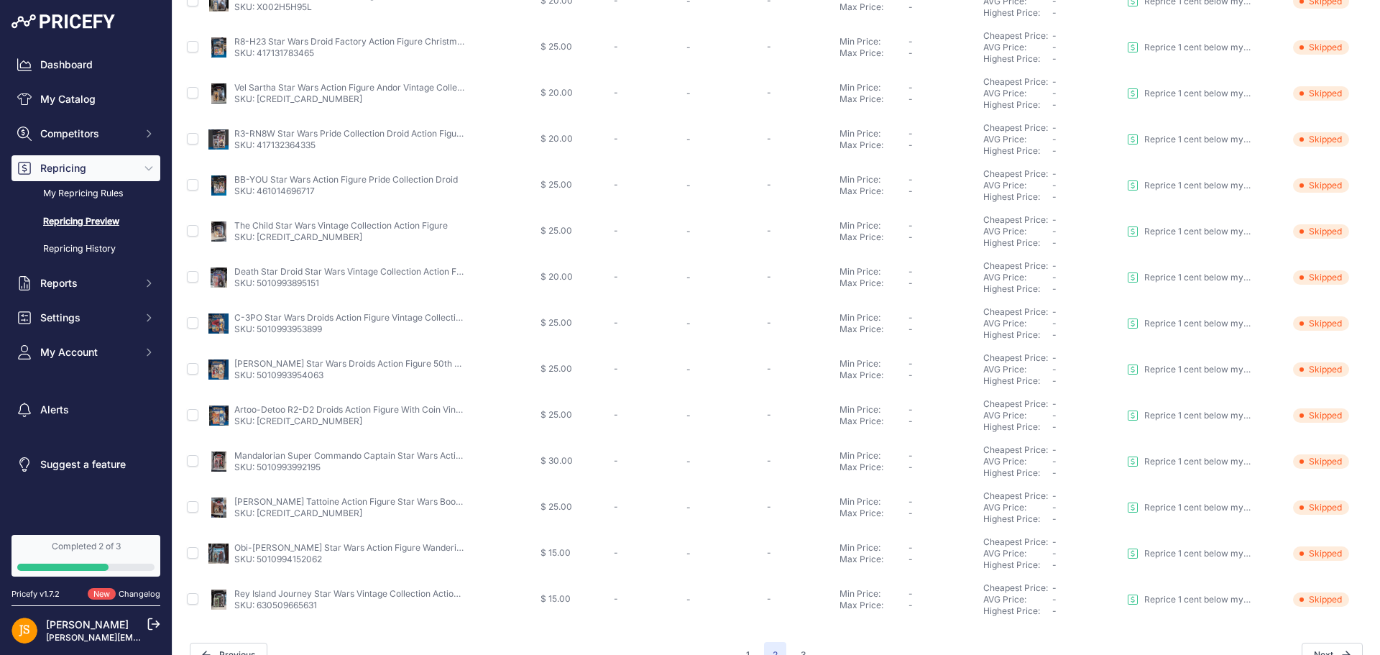
scroll to position [439, 0]
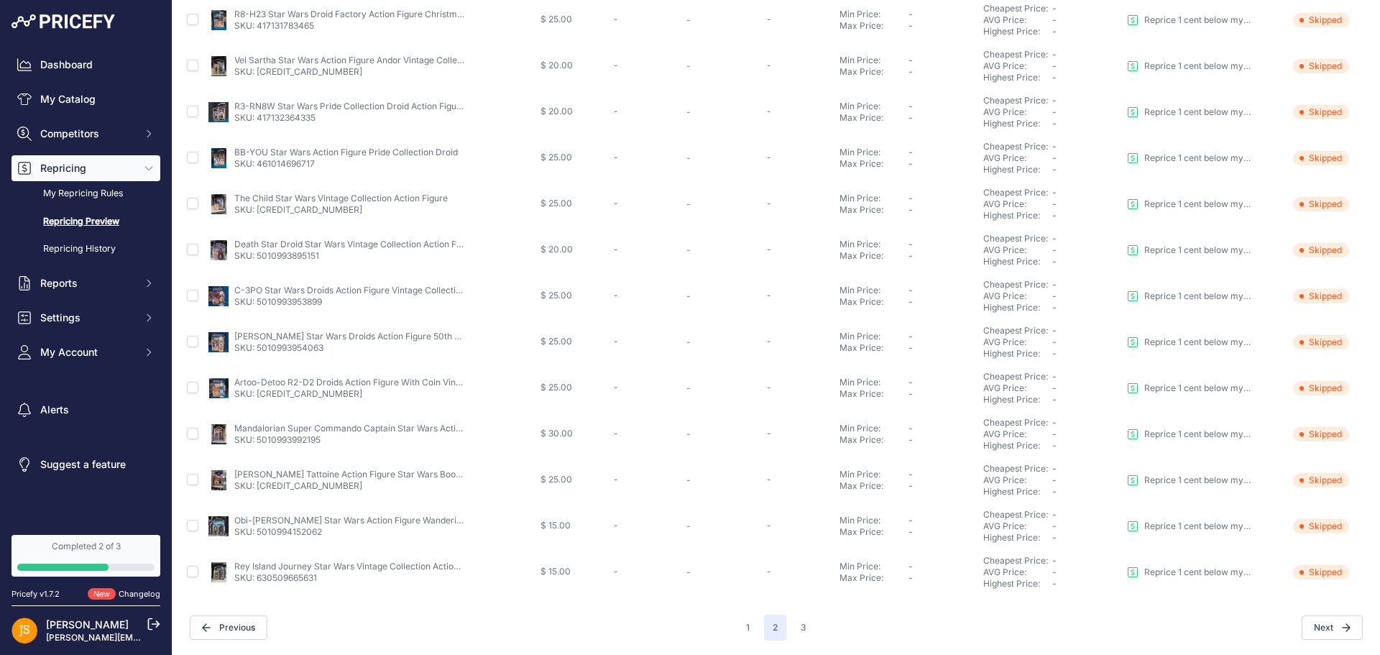
click at [794, 633] on button "3" at bounding box center [803, 628] width 23 height 26
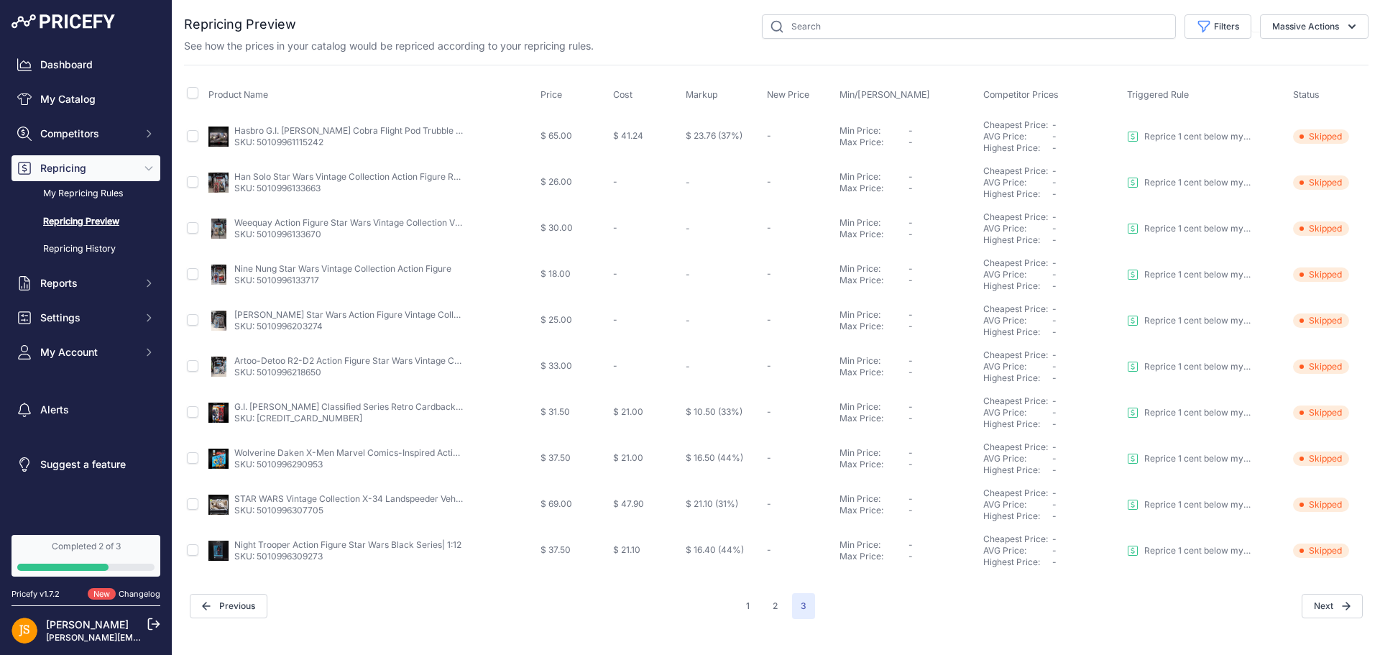
click at [58, 98] on link "My Catalog" at bounding box center [86, 99] width 149 height 26
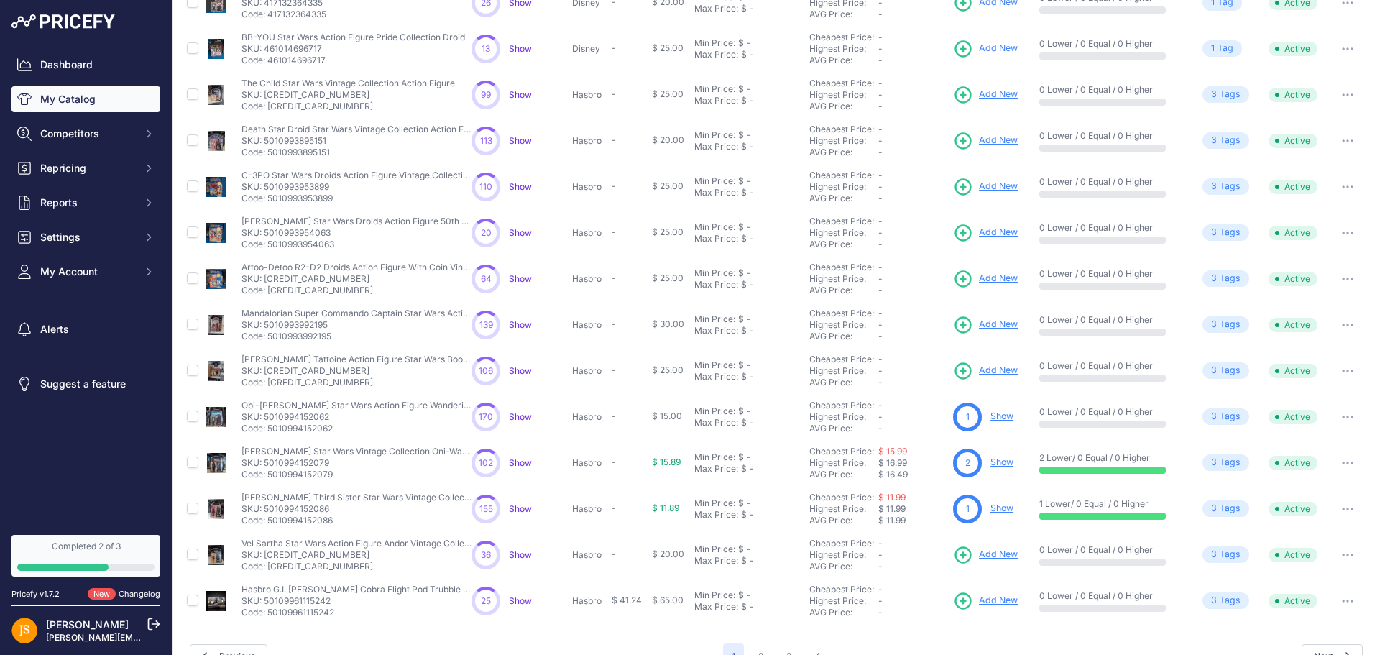
scroll to position [208, 0]
